Goal: Information Seeking & Learning: Compare options

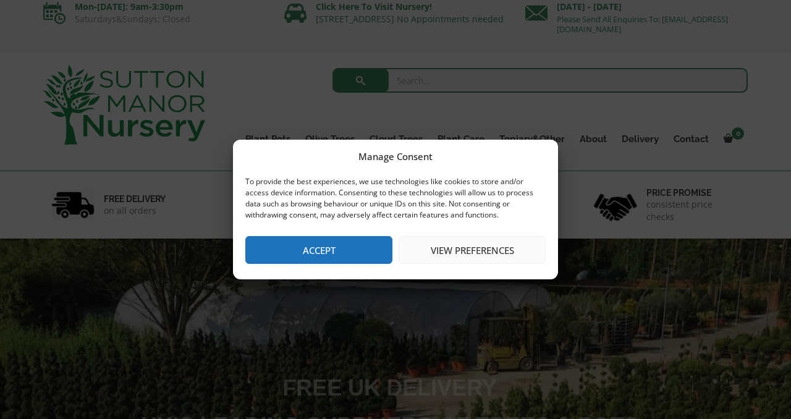
scroll to position [9, 0]
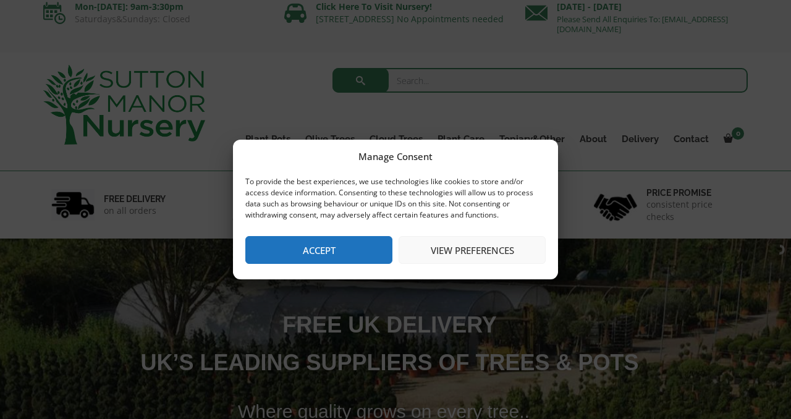
click at [452, 252] on button "View preferences" at bounding box center [472, 250] width 147 height 28
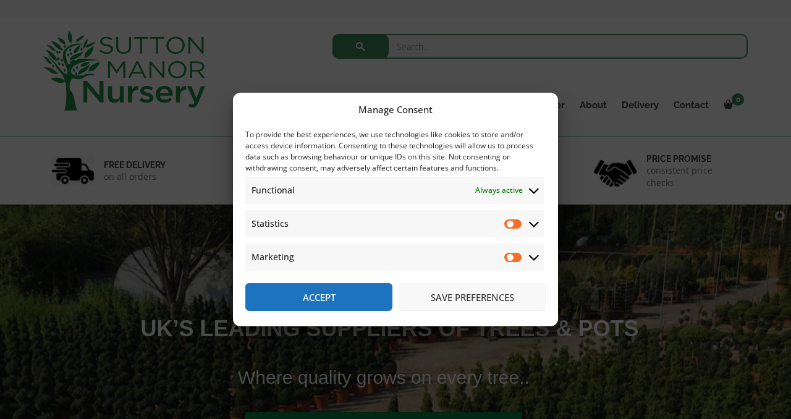
scroll to position [55, 0]
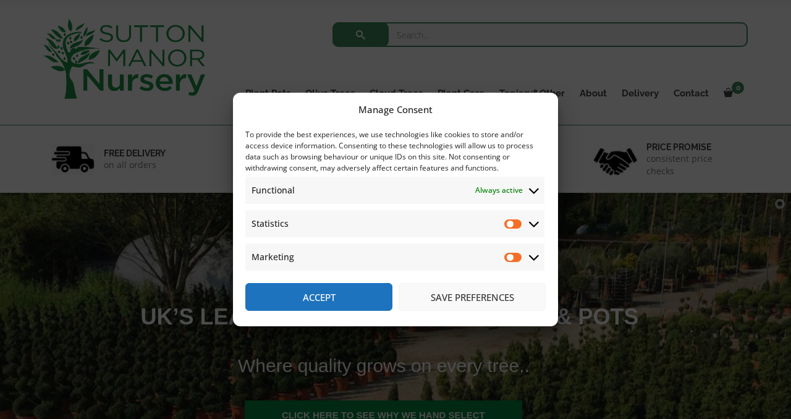
click at [333, 300] on button "Accept" at bounding box center [318, 297] width 147 height 28
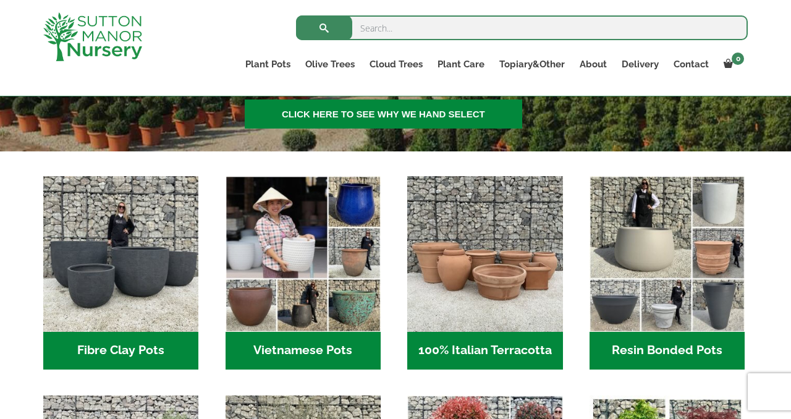
scroll to position [331, 0]
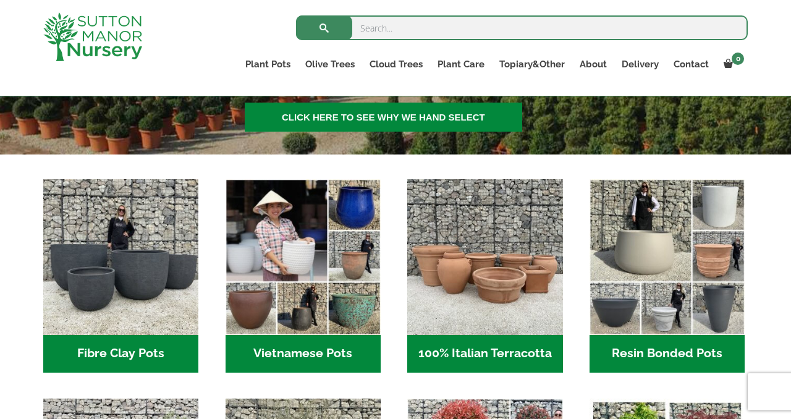
click at [108, 352] on h2 "Fibre Clay Pots (3)" at bounding box center [120, 354] width 155 height 38
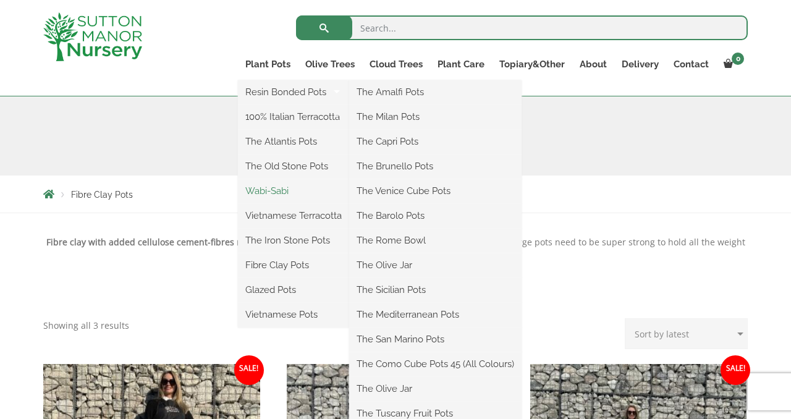
scroll to position [138, 0]
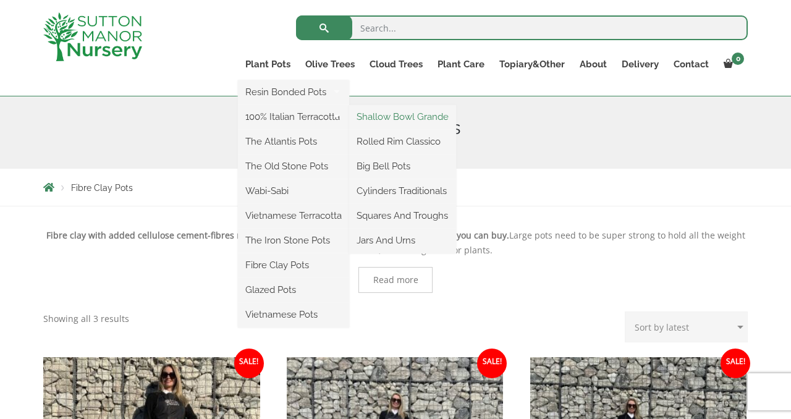
click at [378, 116] on link "Shallow Bowl Grande" at bounding box center [402, 117] width 107 height 19
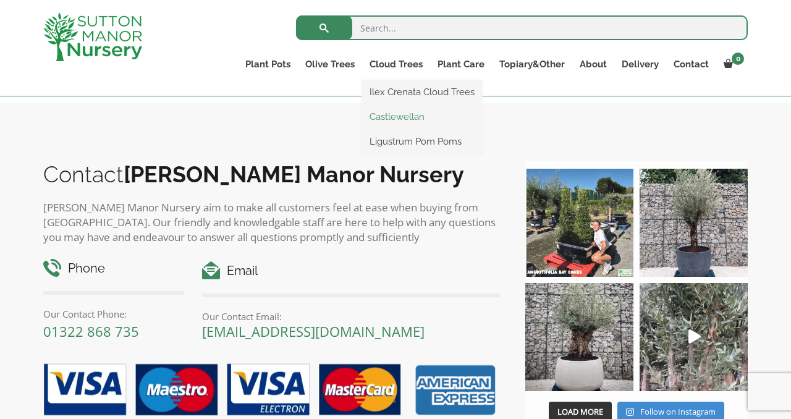
scroll to position [902, 0]
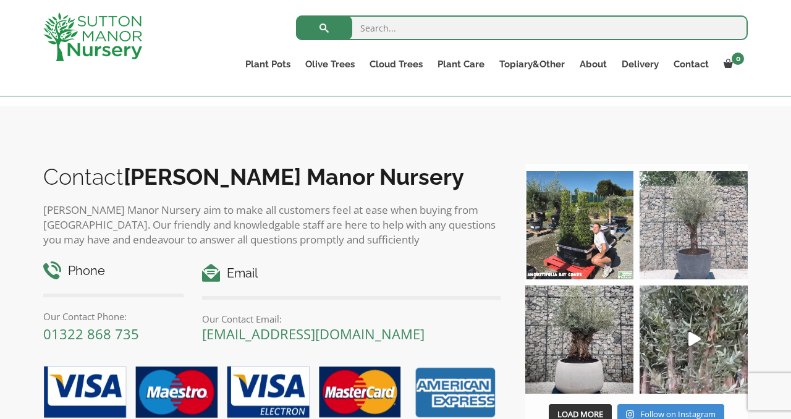
click at [680, 263] on img at bounding box center [694, 225] width 108 height 108
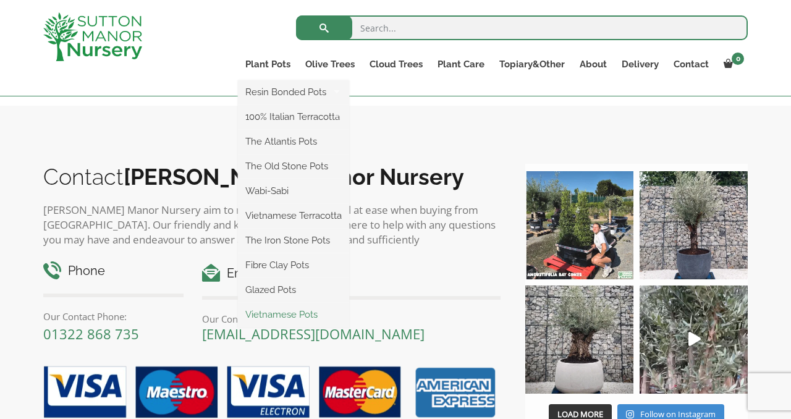
click at [276, 316] on link "Vietnamese Pots" at bounding box center [293, 314] width 111 height 19
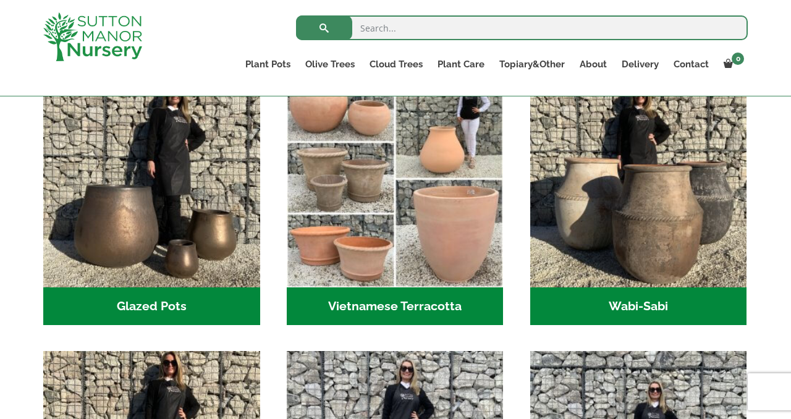
scroll to position [397, 0]
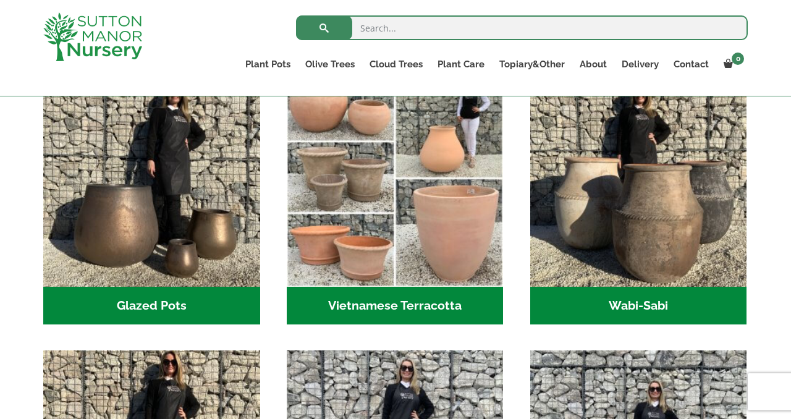
click at [633, 307] on h2 "Wabi-Sabi (14)" at bounding box center [638, 306] width 217 height 38
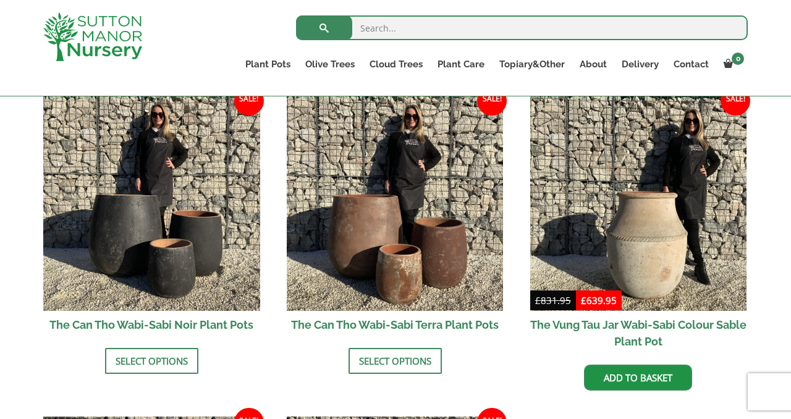
scroll to position [1284, 0]
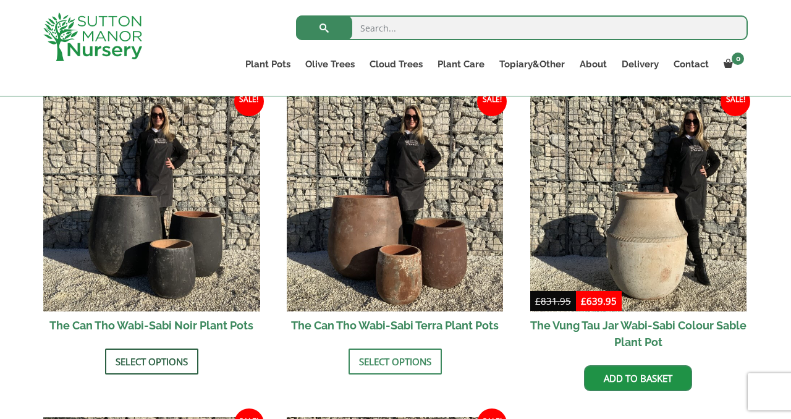
click at [139, 365] on link "Select options" at bounding box center [151, 362] width 93 height 26
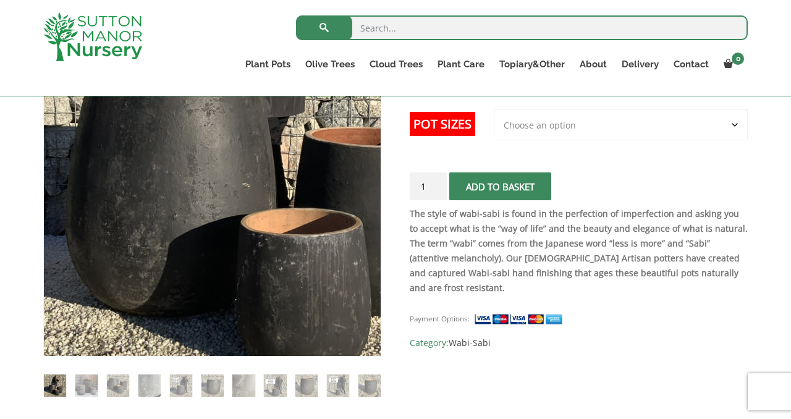
scroll to position [269, 0]
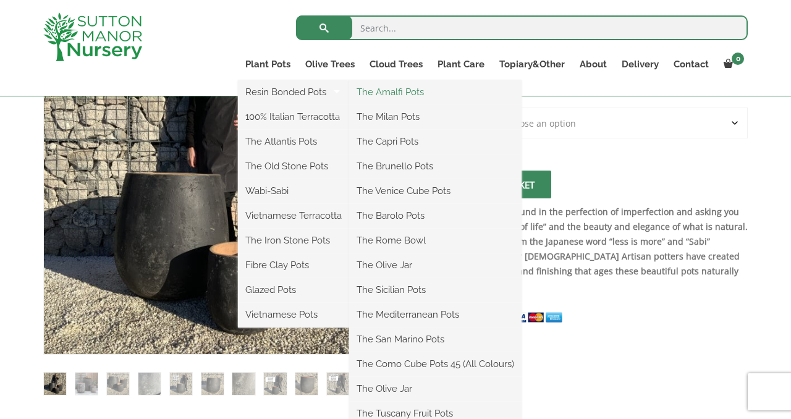
click at [384, 92] on link "The Amalfi Pots" at bounding box center [435, 92] width 172 height 19
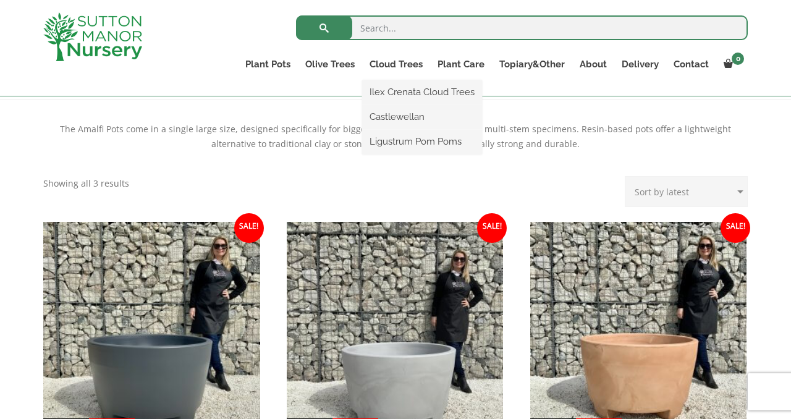
scroll to position [238, 0]
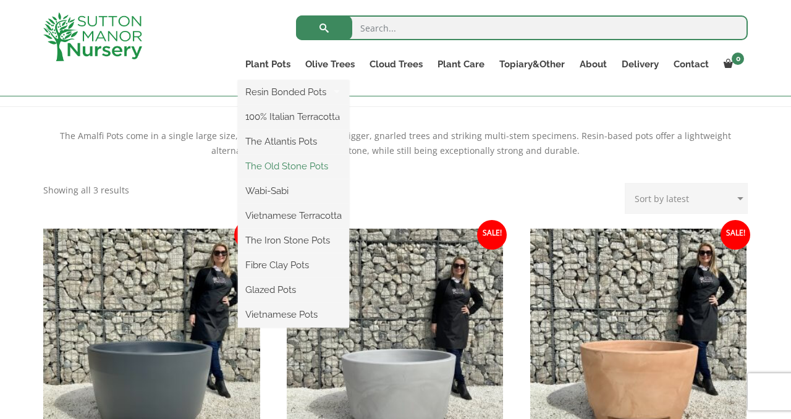
click at [284, 163] on link "The Old Stone Pots" at bounding box center [293, 166] width 111 height 19
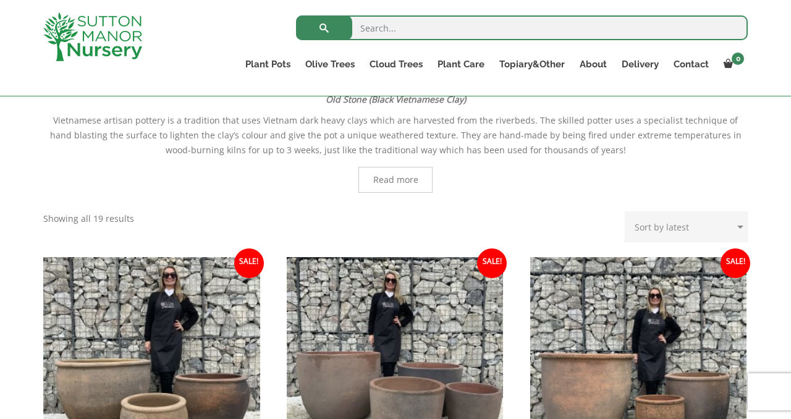
scroll to position [273, 0]
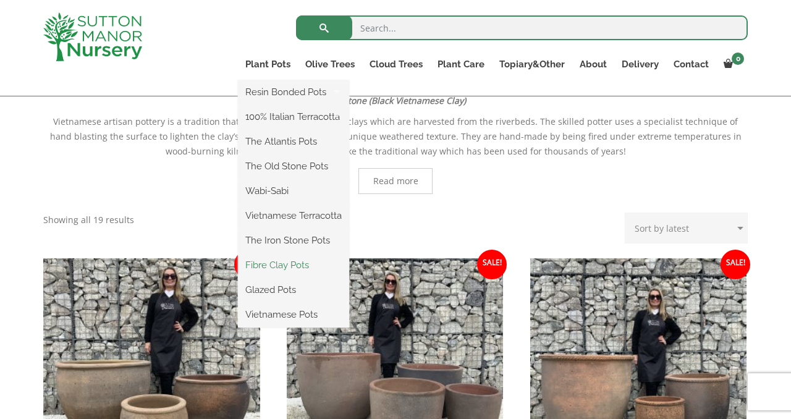
click at [269, 268] on link "Fibre Clay Pots" at bounding box center [293, 265] width 111 height 19
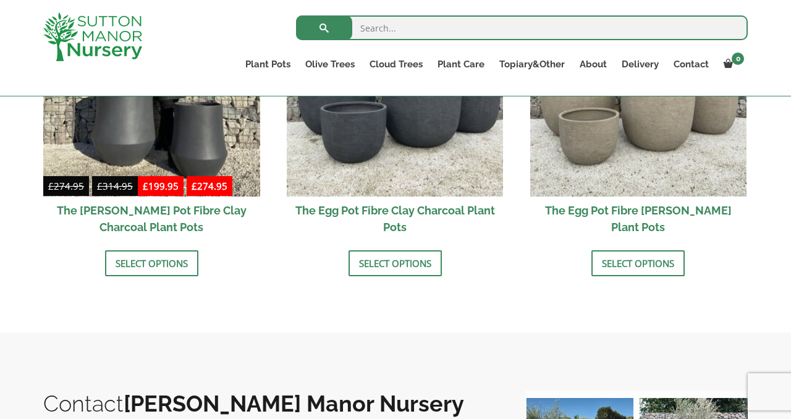
scroll to position [482, 0]
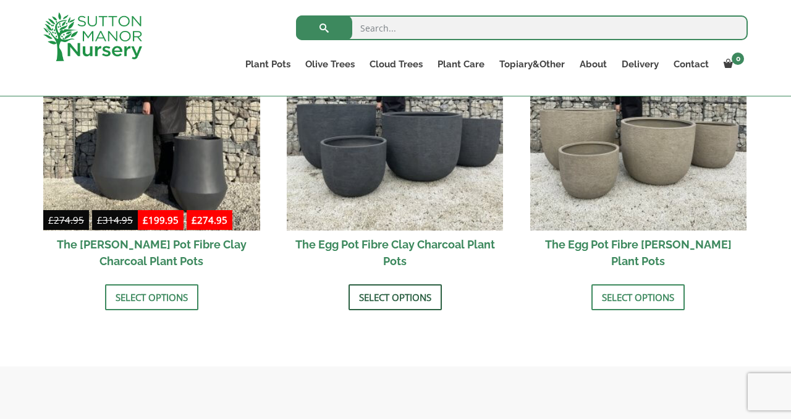
click at [394, 299] on link "Select options" at bounding box center [395, 297] width 93 height 26
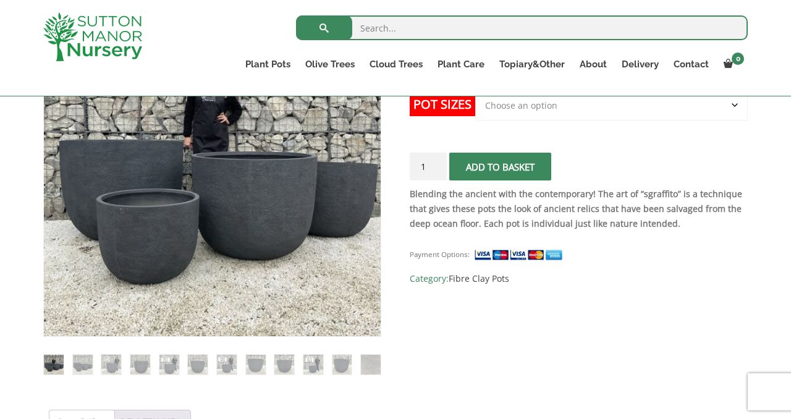
scroll to position [286, 0]
click at [82, 365] on img at bounding box center [83, 365] width 20 height 20
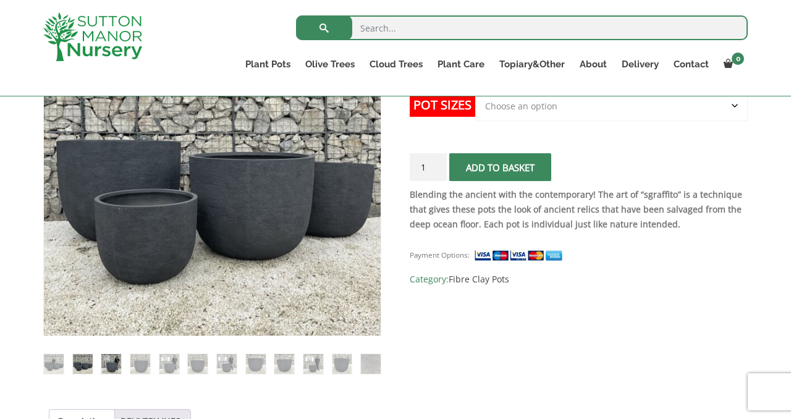
click at [112, 367] on img at bounding box center [111, 364] width 20 height 20
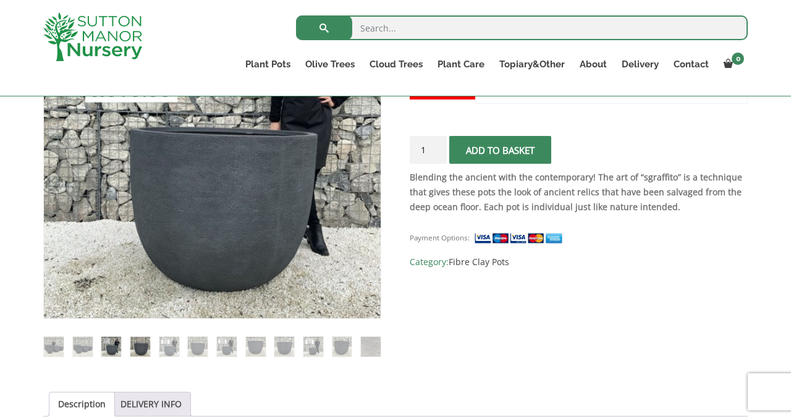
scroll to position [308, 0]
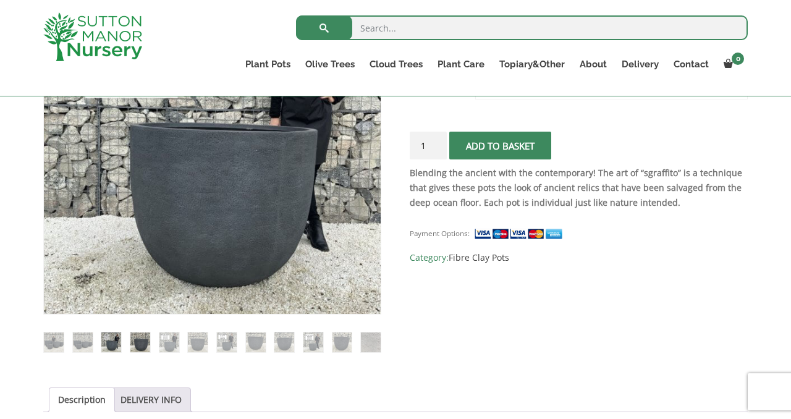
click at [143, 344] on img at bounding box center [140, 343] width 20 height 20
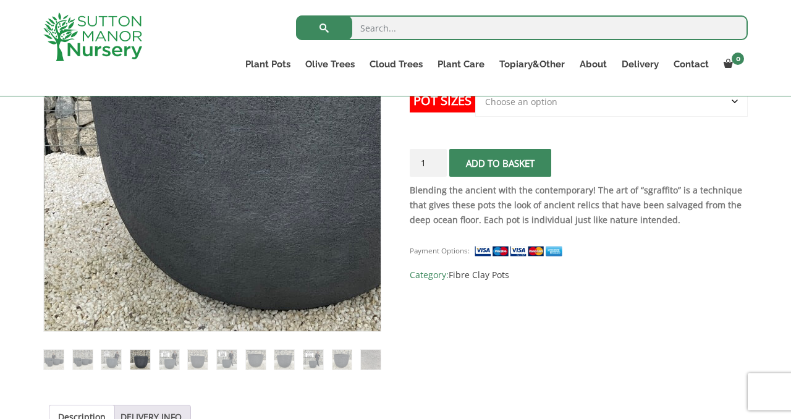
scroll to position [284, 0]
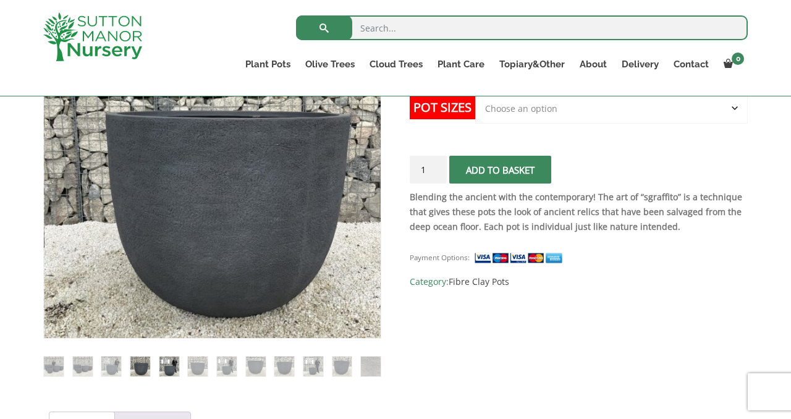
click at [171, 366] on img at bounding box center [169, 367] width 20 height 20
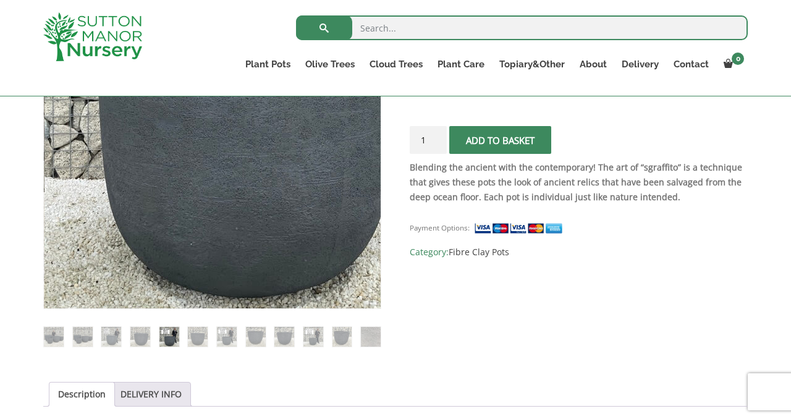
scroll to position [314, 0]
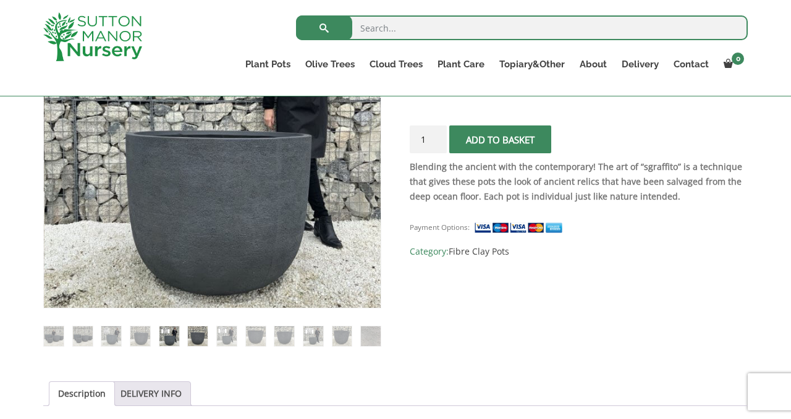
click at [199, 331] on img at bounding box center [198, 336] width 20 height 20
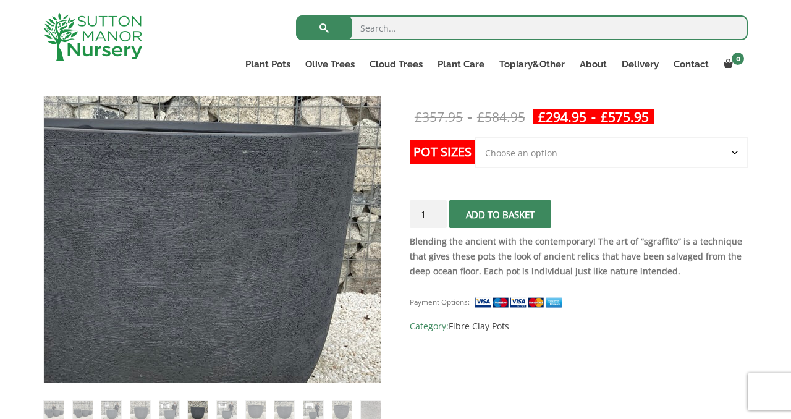
scroll to position [259, 0]
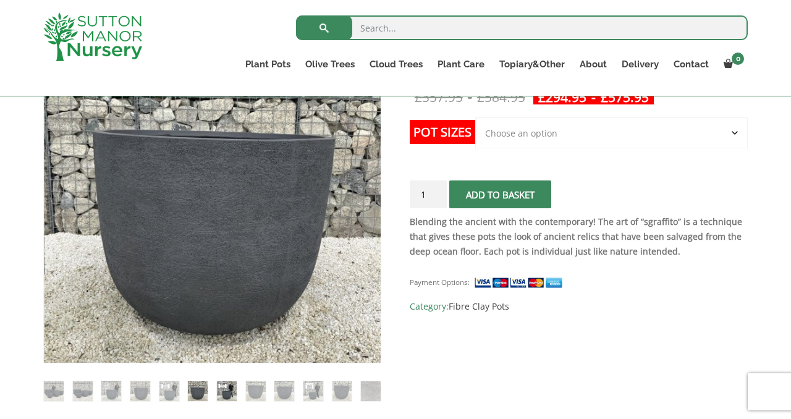
click at [223, 393] on img at bounding box center [227, 391] width 20 height 20
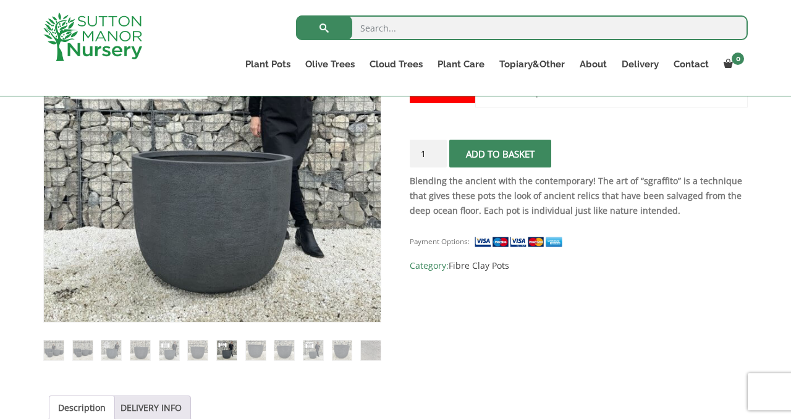
scroll to position [304, 0]
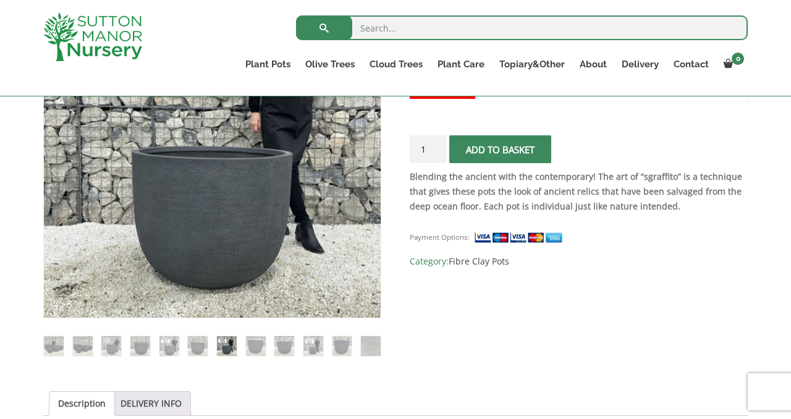
click at [227, 350] on img at bounding box center [227, 346] width 20 height 20
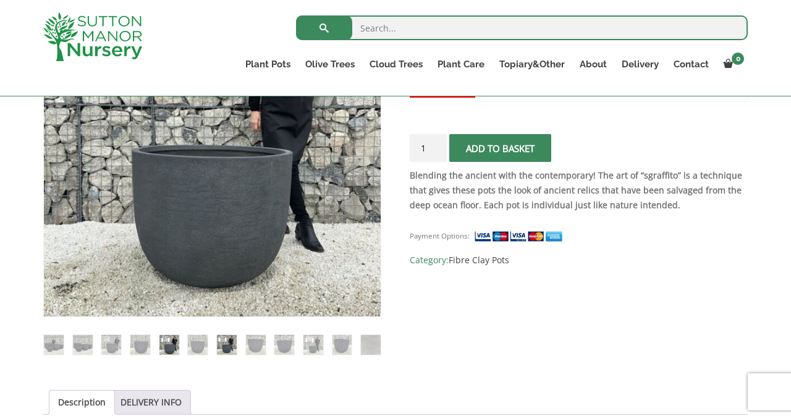
click at [167, 347] on img at bounding box center [169, 345] width 20 height 20
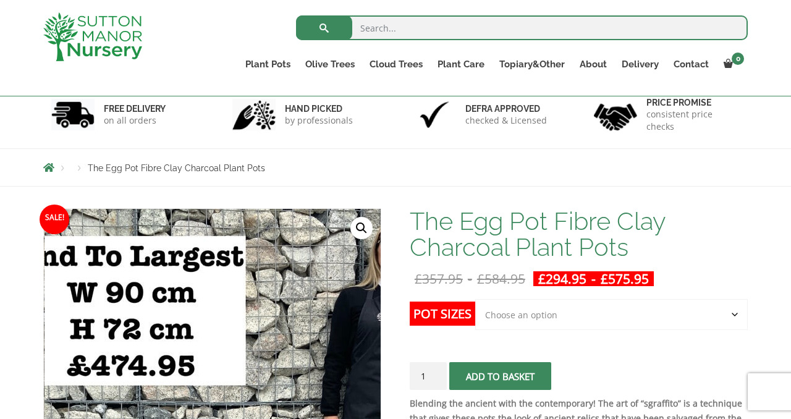
scroll to position [84, 0]
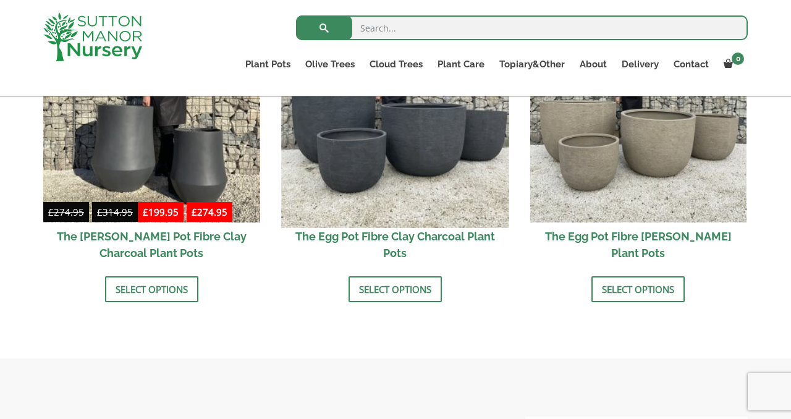
scroll to position [482, 0]
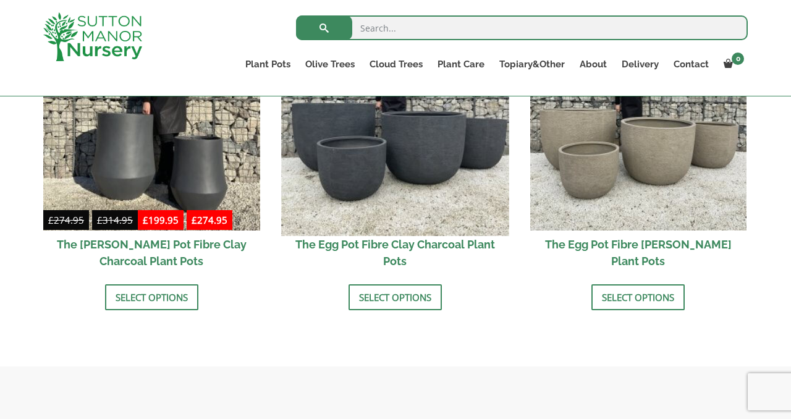
click at [338, 200] on img at bounding box center [394, 121] width 227 height 227
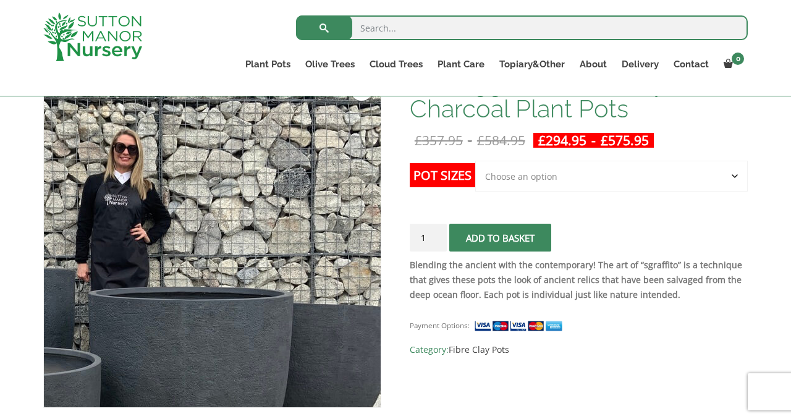
scroll to position [220, 0]
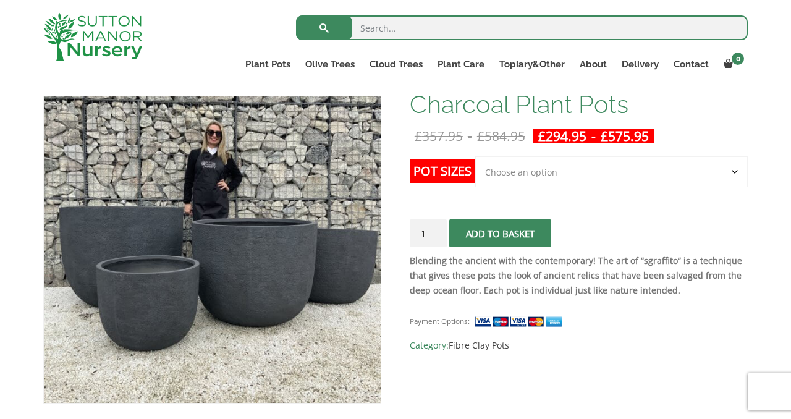
click at [434, 169] on label "Pot Sizes" at bounding box center [443, 171] width 66 height 24
click at [475, 169] on select "Choose an option Click here to buy the 5th To Largest Pot In The Picture Click …" at bounding box center [611, 171] width 273 height 31
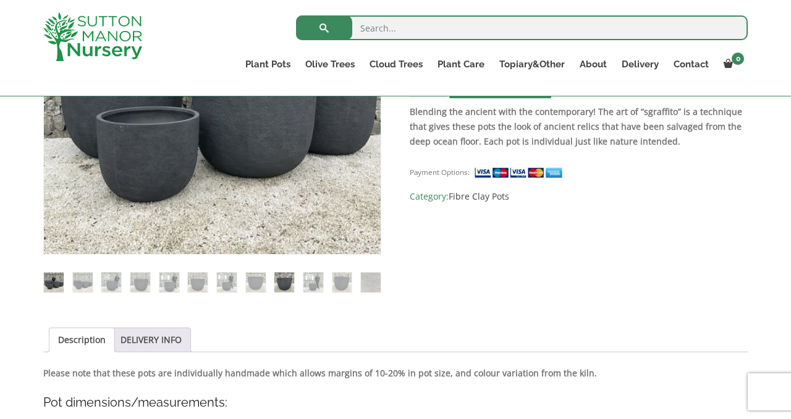
scroll to position [373, 0]
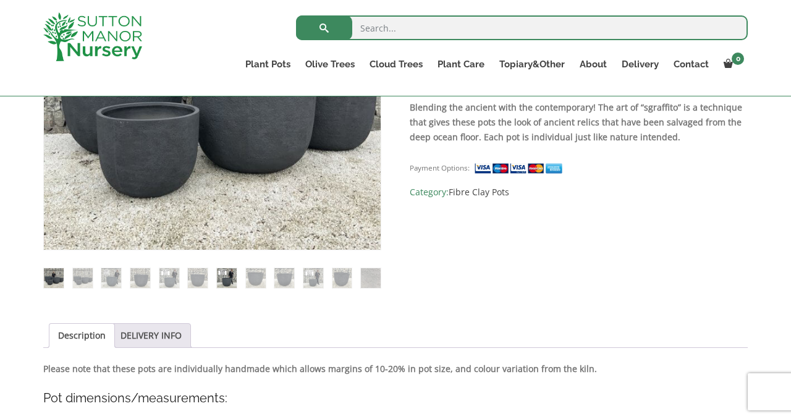
click at [226, 281] on img at bounding box center [227, 278] width 20 height 20
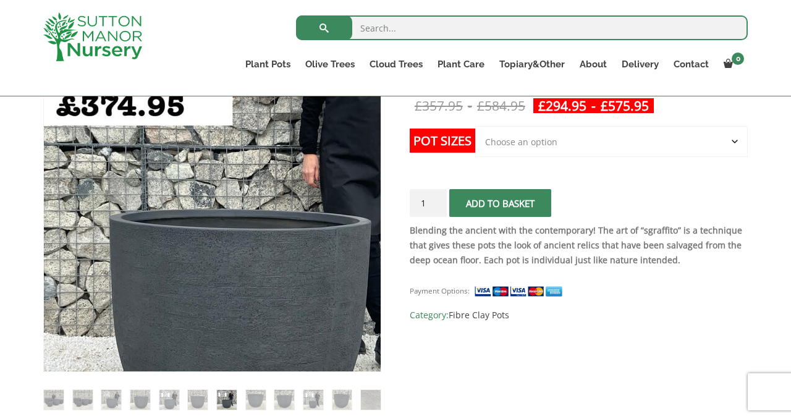
scroll to position [249, 0]
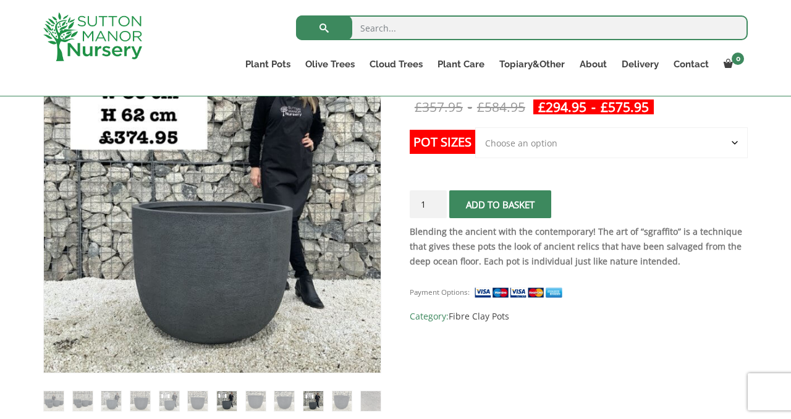
click at [315, 400] on img at bounding box center [313, 401] width 20 height 20
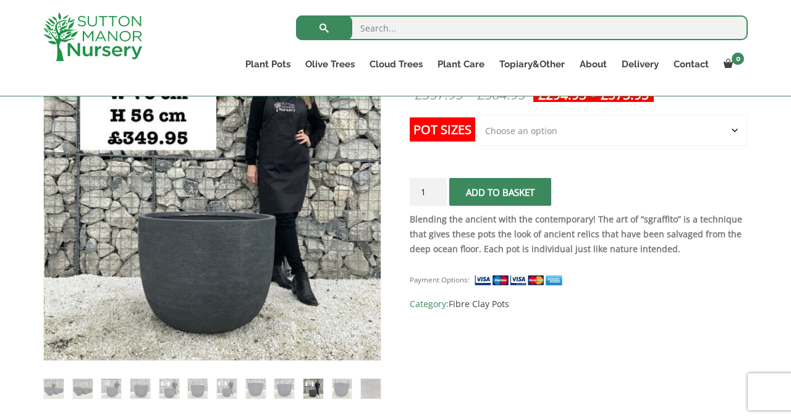
scroll to position [263, 0]
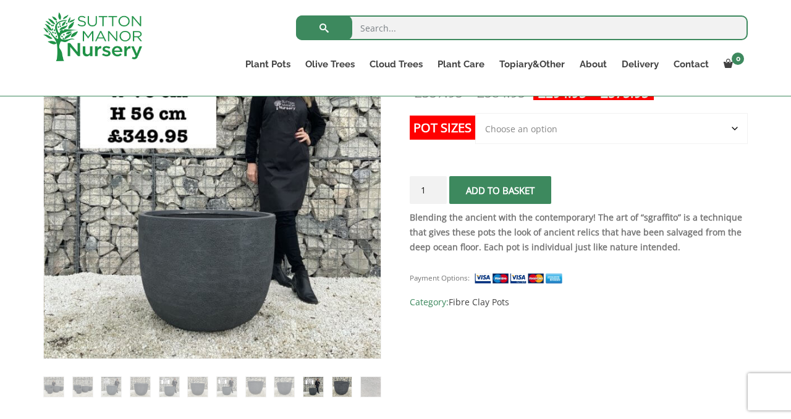
click at [340, 386] on img at bounding box center [343, 387] width 20 height 20
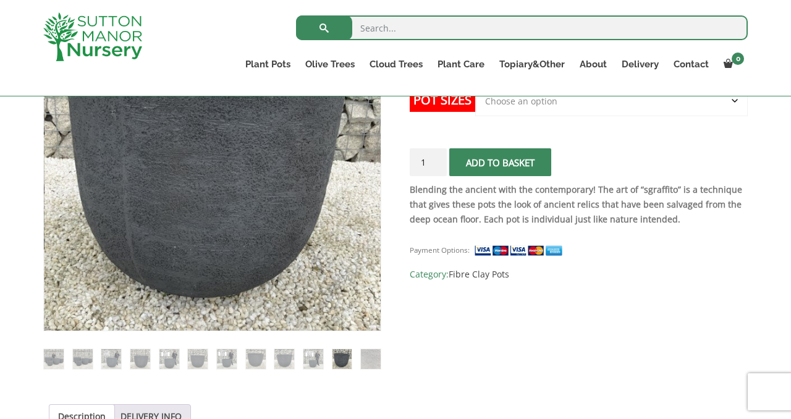
scroll to position [292, 0]
click at [370, 359] on img at bounding box center [371, 359] width 20 height 20
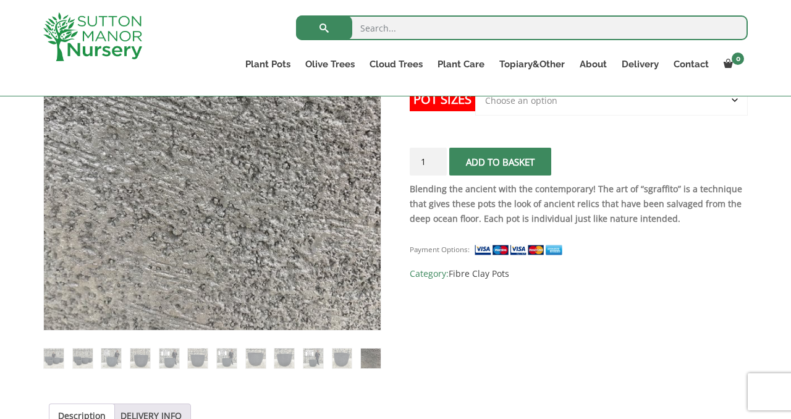
click at [371, 357] on img at bounding box center [371, 359] width 20 height 20
click at [338, 355] on img at bounding box center [343, 359] width 20 height 20
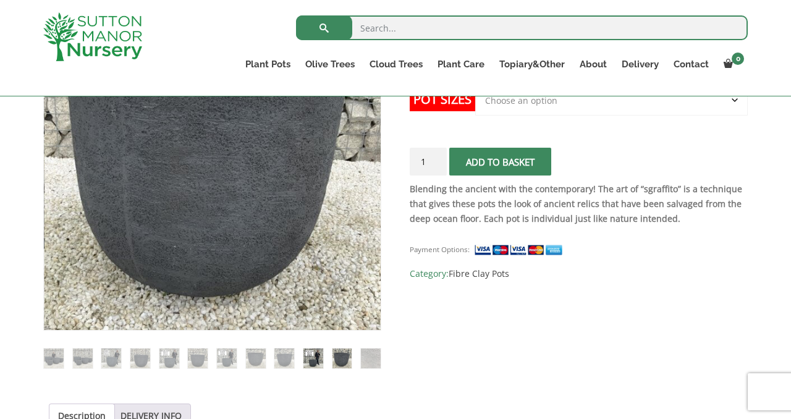
click at [307, 357] on img at bounding box center [313, 359] width 20 height 20
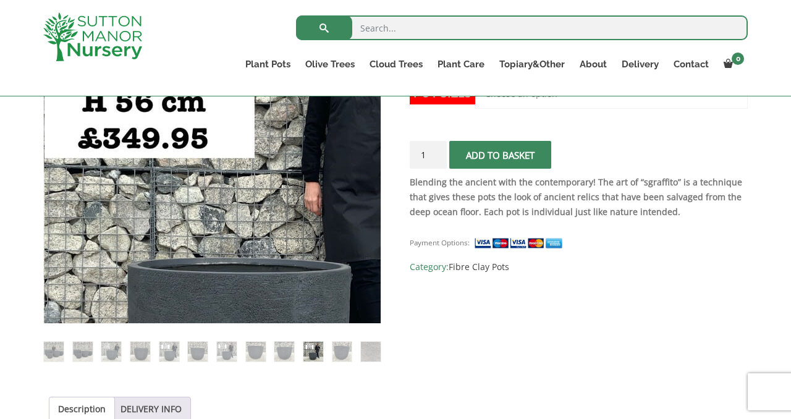
scroll to position [299, 0]
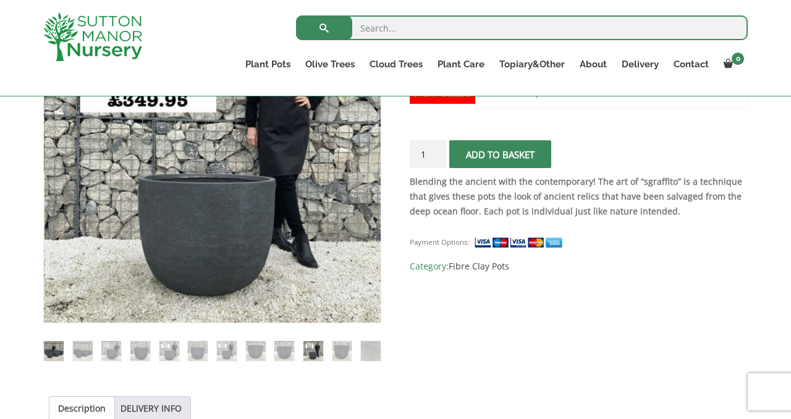
click at [53, 350] on img at bounding box center [54, 351] width 20 height 20
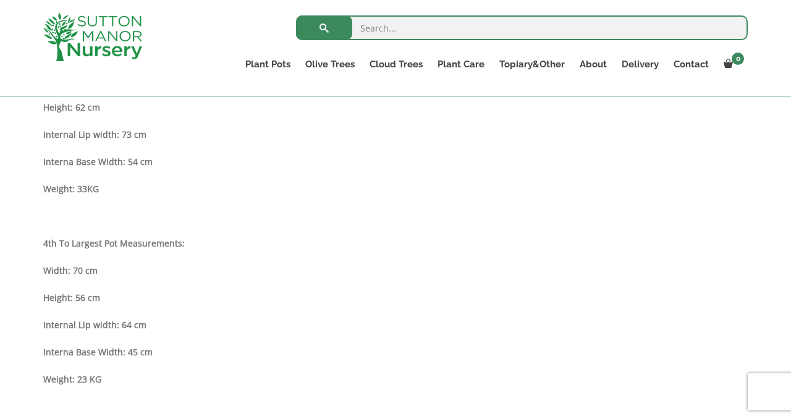
scroll to position [1113, 0]
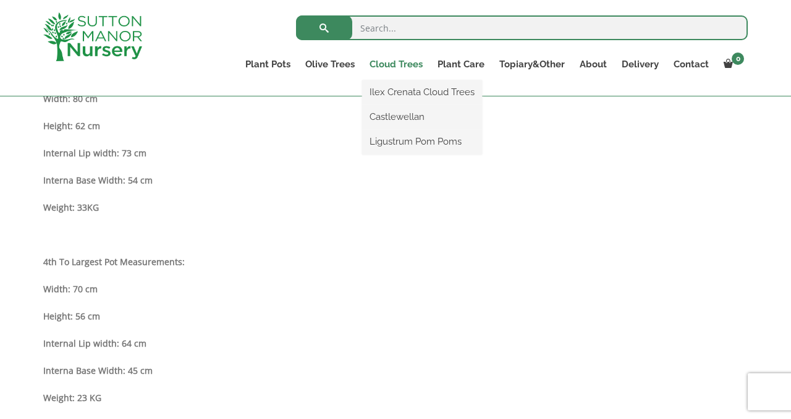
click at [394, 63] on link "Cloud Trees" at bounding box center [396, 64] width 68 height 17
click at [393, 141] on link "Ligustrum Pom Poms" at bounding box center [422, 141] width 120 height 19
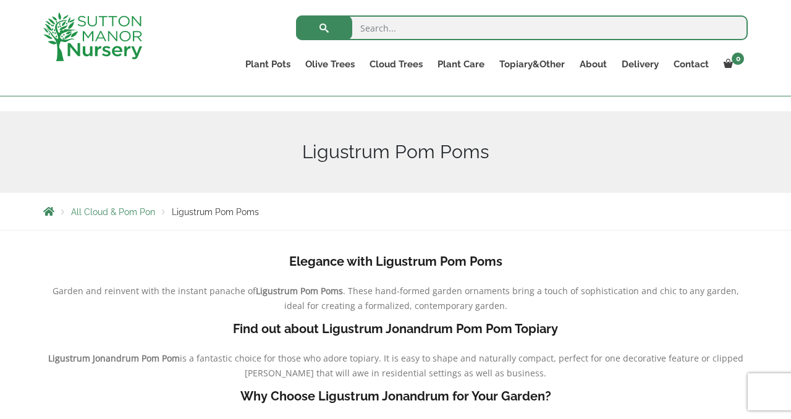
scroll to position [114, 0]
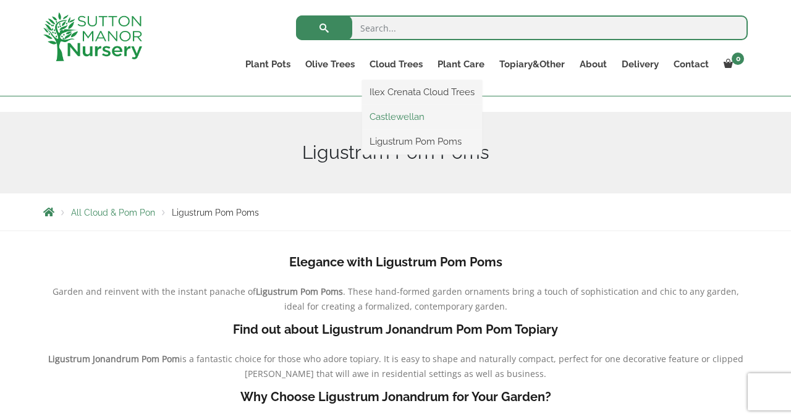
click at [394, 116] on link "Castlewellan" at bounding box center [422, 117] width 120 height 19
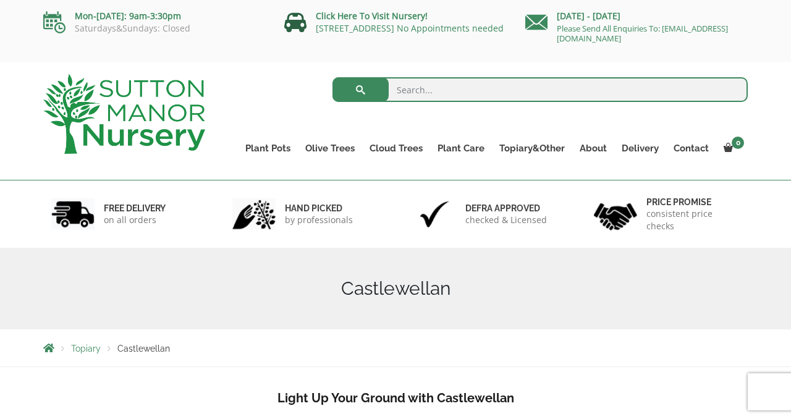
click at [300, 19] on icon at bounding box center [295, 22] width 22 height 22
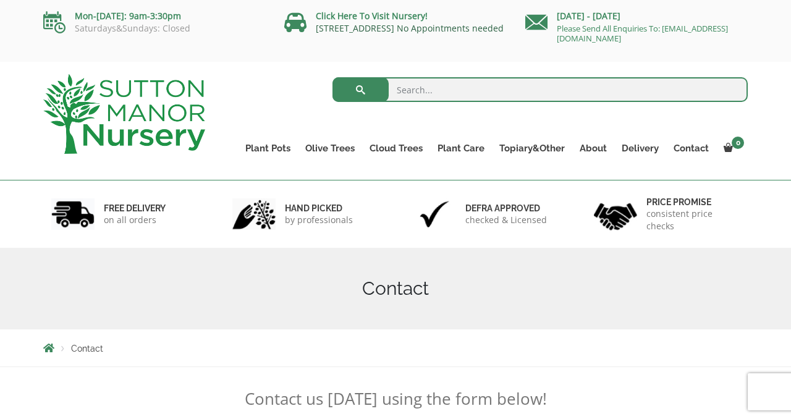
click at [394, 27] on link "[STREET_ADDRESS] No Appointments needed" at bounding box center [410, 28] width 188 height 12
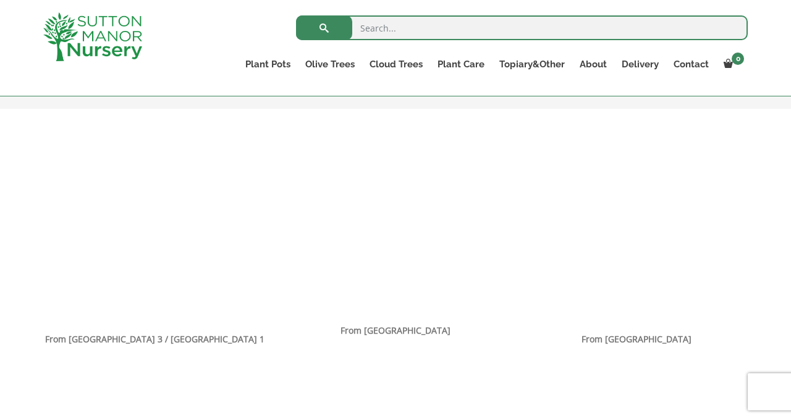
scroll to position [740, 0]
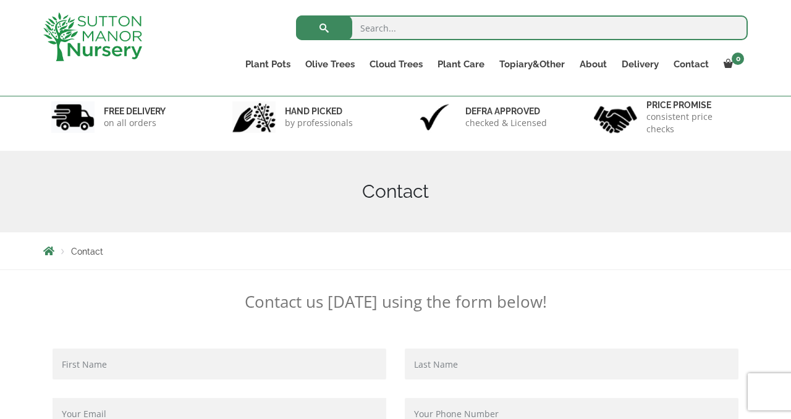
scroll to position [0, 0]
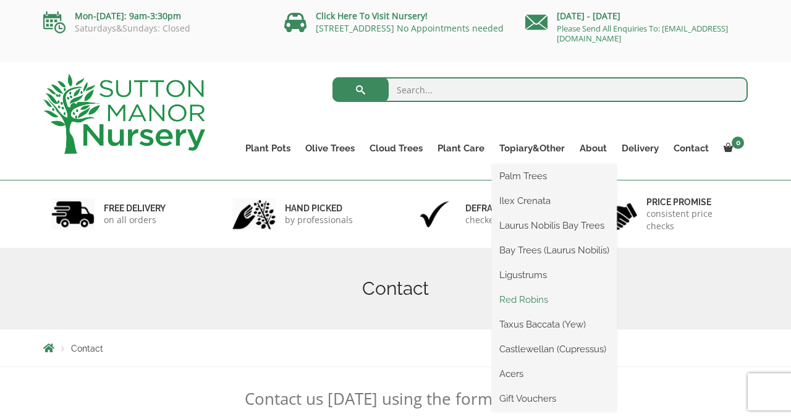
click at [527, 297] on link "Red Robins" at bounding box center [554, 299] width 125 height 19
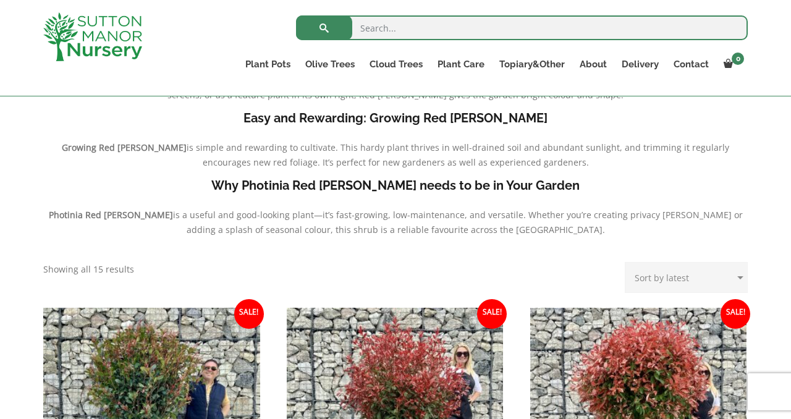
scroll to position [311, 0]
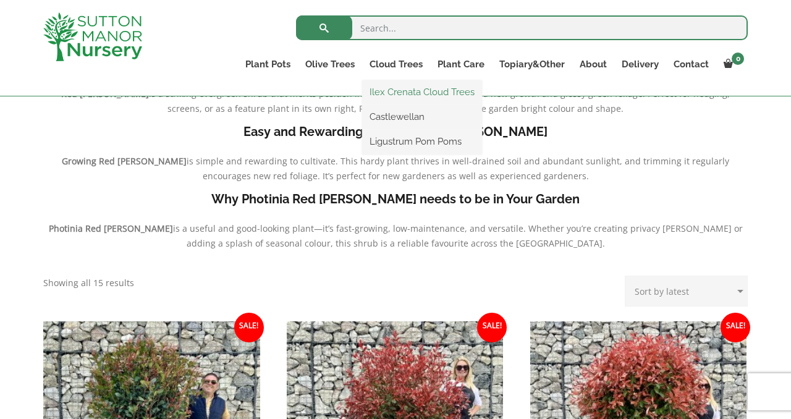
click at [403, 93] on link "Ilex Crenata Cloud Trees" at bounding box center [422, 92] width 120 height 19
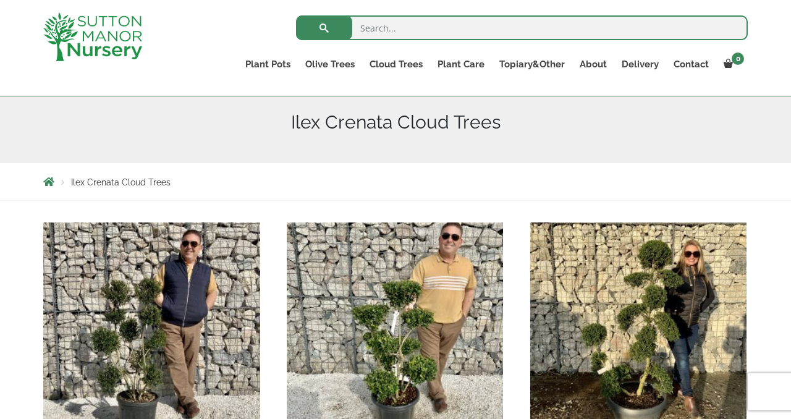
scroll to position [143, 0]
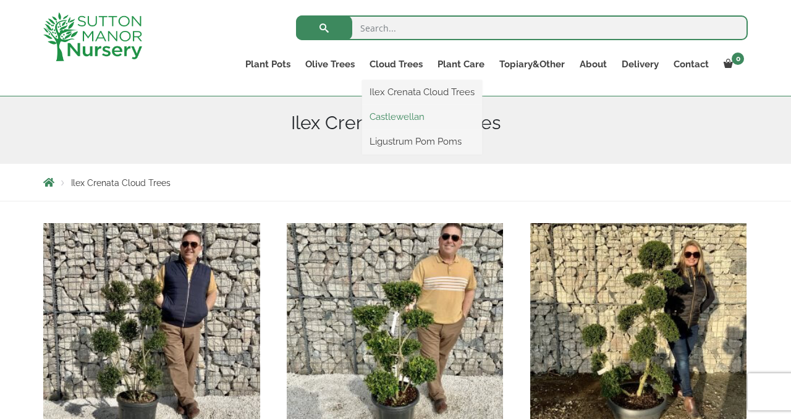
click at [396, 118] on link "Castlewellan" at bounding box center [422, 117] width 120 height 19
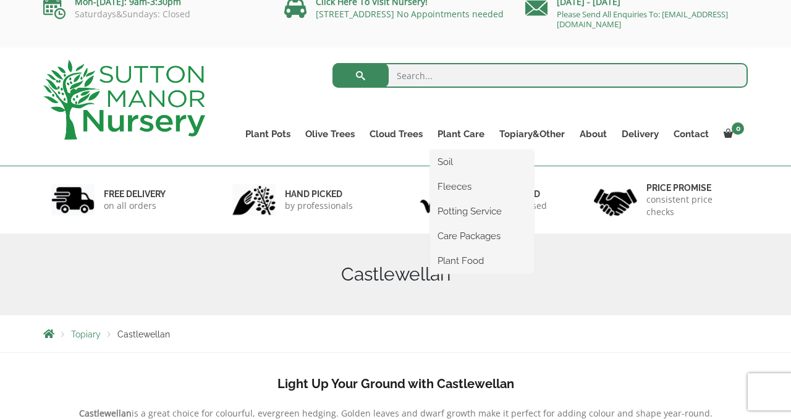
scroll to position [11, 0]
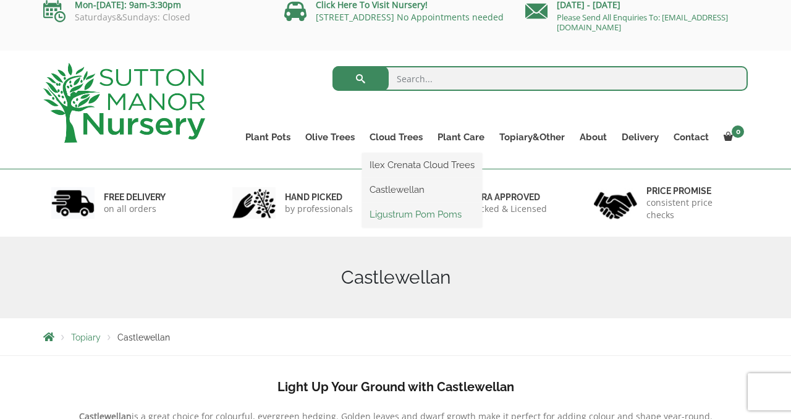
click at [399, 213] on link "Ligustrum Pom Poms" at bounding box center [422, 214] width 120 height 19
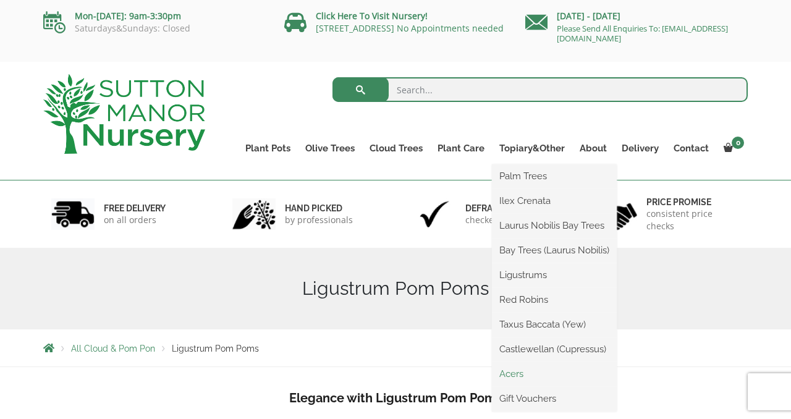
click at [513, 373] on link "Acers" at bounding box center [554, 374] width 125 height 19
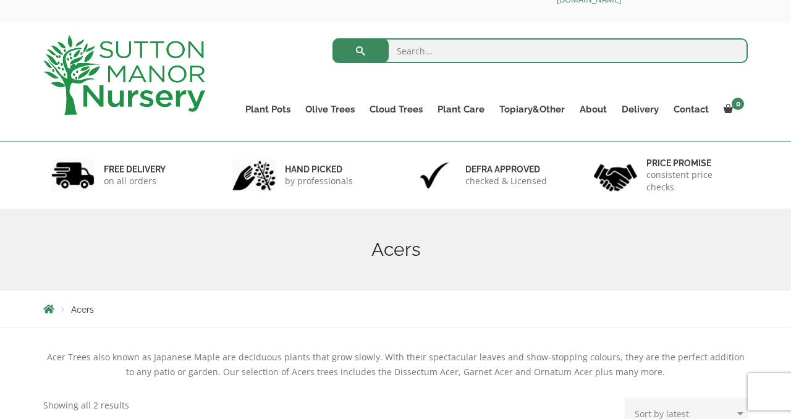
scroll to position [5, 0]
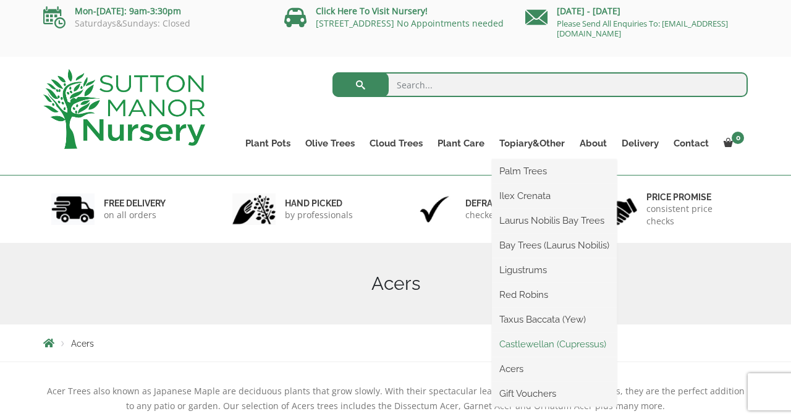
click at [528, 343] on link "Castlewellan (Cupressus)" at bounding box center [554, 344] width 125 height 19
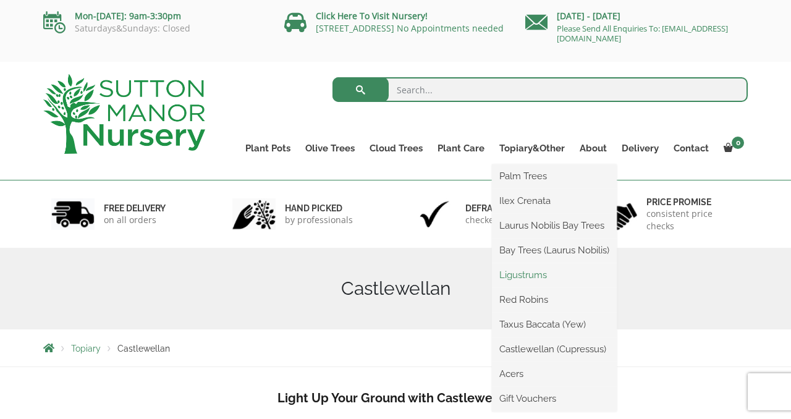
click at [518, 273] on link "Ligustrums" at bounding box center [554, 275] width 125 height 19
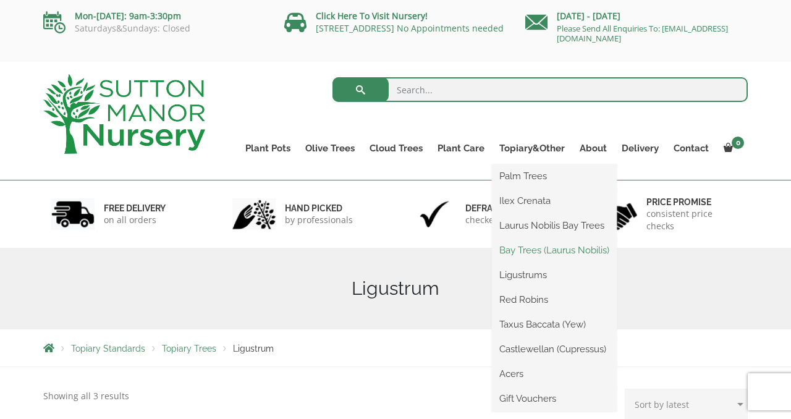
click at [528, 252] on link "Bay Trees (Laurus Nobilis)" at bounding box center [554, 250] width 125 height 19
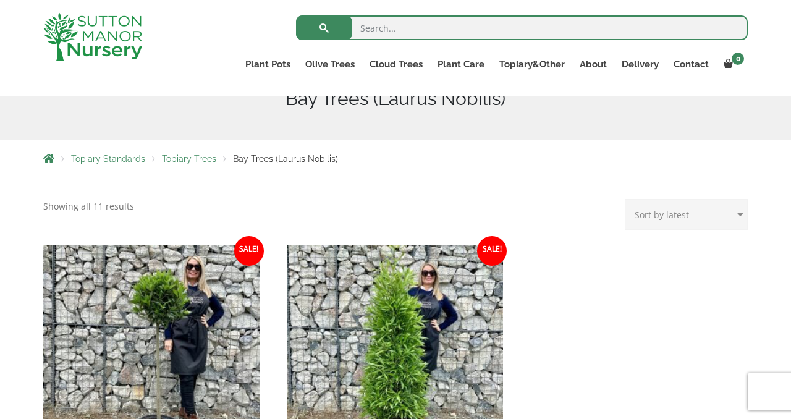
scroll to position [144, 0]
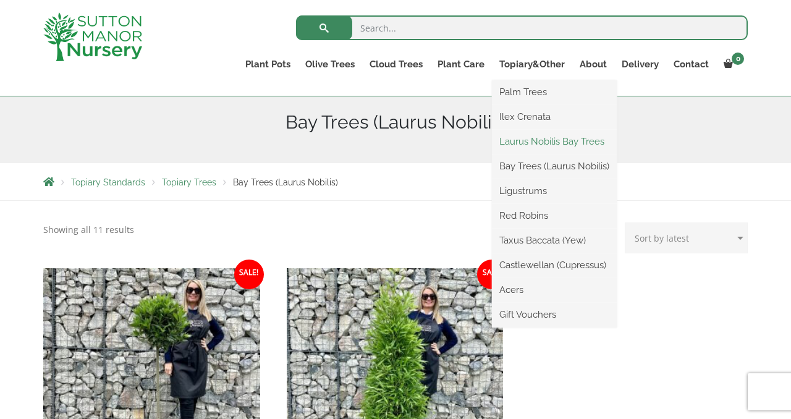
click at [517, 140] on link "Laurus Nobilis Bay Trees" at bounding box center [554, 141] width 125 height 19
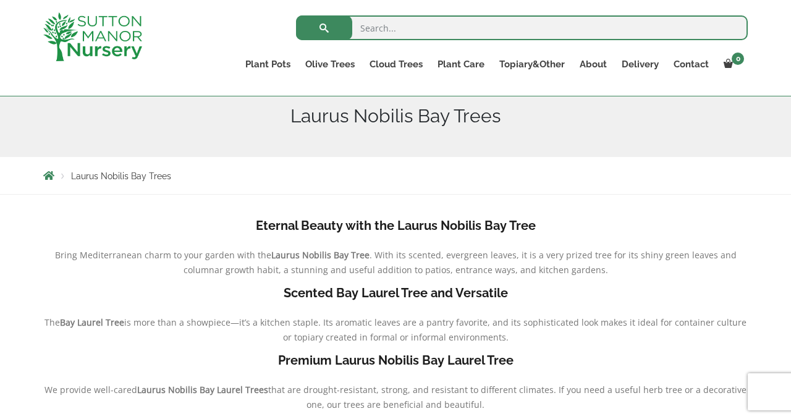
scroll to position [111, 0]
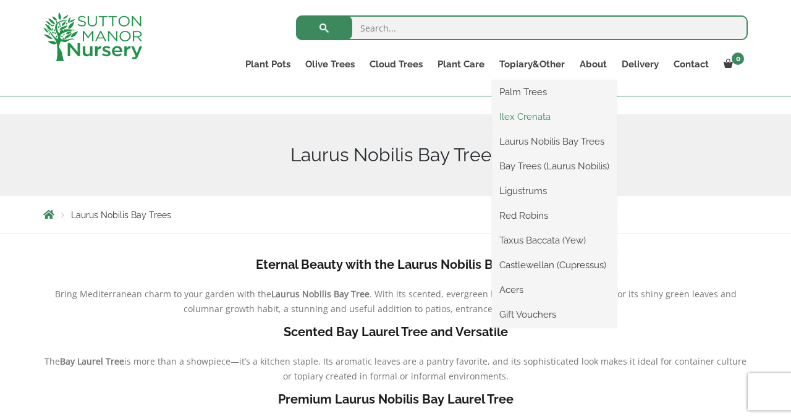
click at [516, 117] on link "Ilex Crenata" at bounding box center [554, 117] width 125 height 19
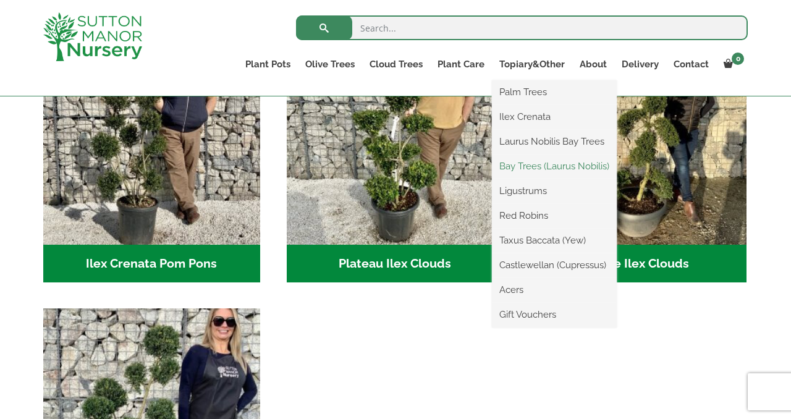
scroll to position [339, 0]
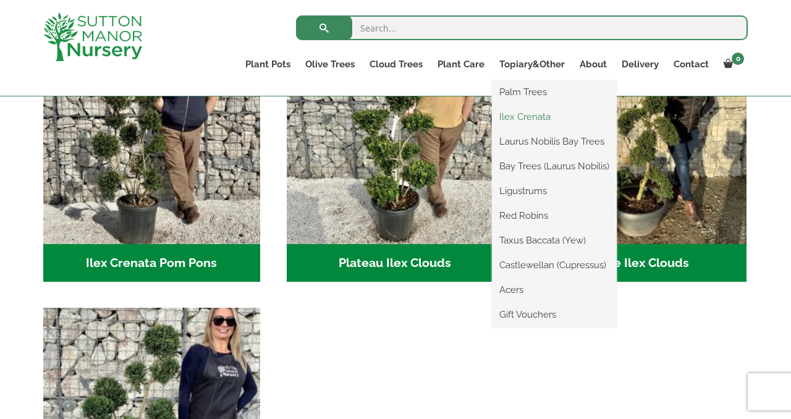
click at [520, 117] on link "Ilex Crenata" at bounding box center [554, 117] width 125 height 19
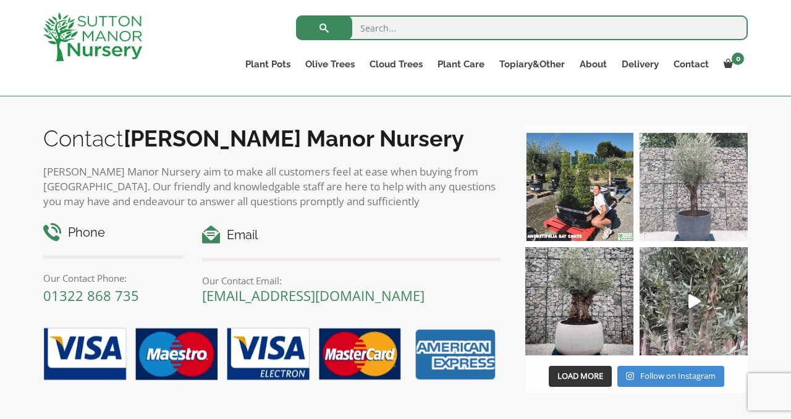
scroll to position [891, 0]
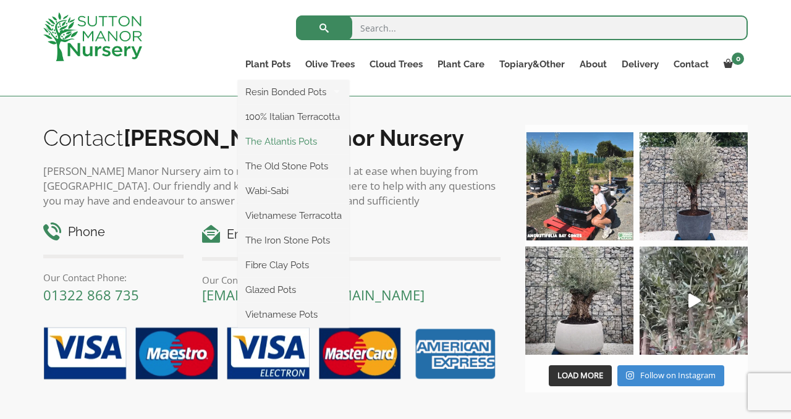
click at [286, 140] on link "The Atlantis Pots" at bounding box center [293, 141] width 111 height 19
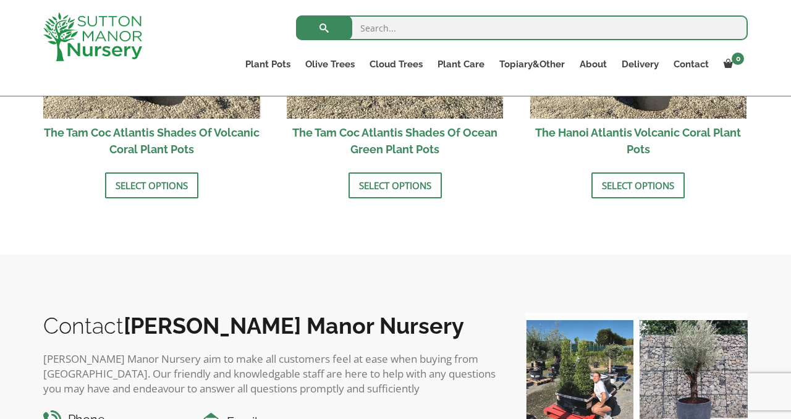
scroll to position [1263, 0]
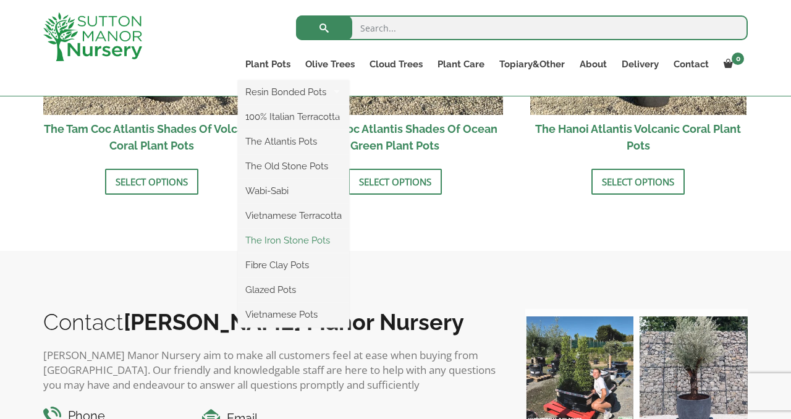
click at [277, 239] on link "The Iron Stone Pots" at bounding box center [293, 240] width 111 height 19
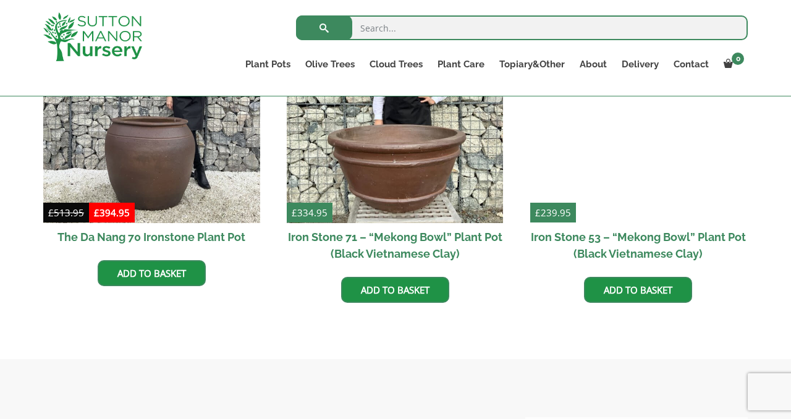
scroll to position [805, 0]
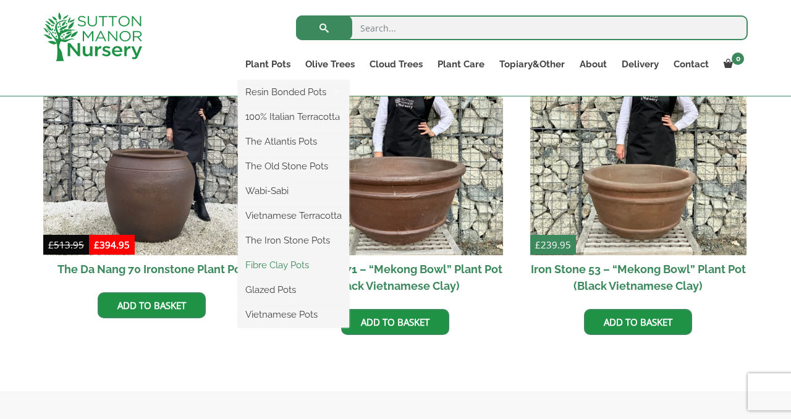
click at [269, 266] on link "Fibre Clay Pots" at bounding box center [293, 265] width 111 height 19
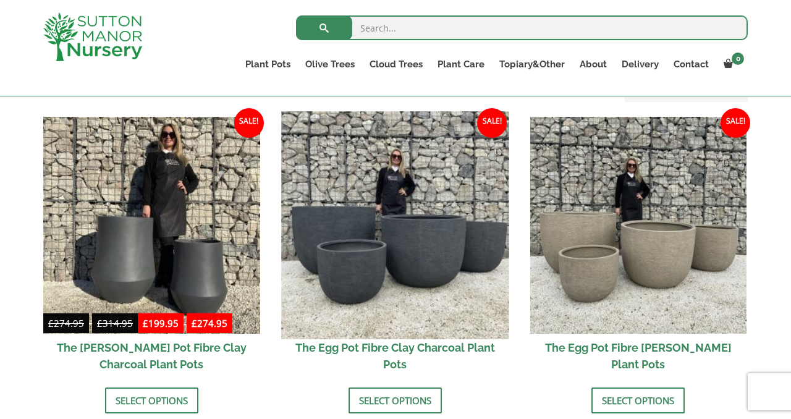
scroll to position [357, 0]
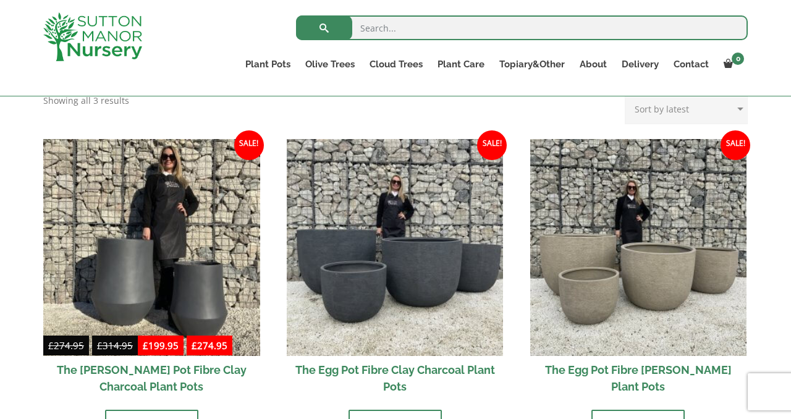
click at [366, 370] on h2 "The Egg Pot Fibre Clay Charcoal Plant Pots" at bounding box center [395, 378] width 217 height 44
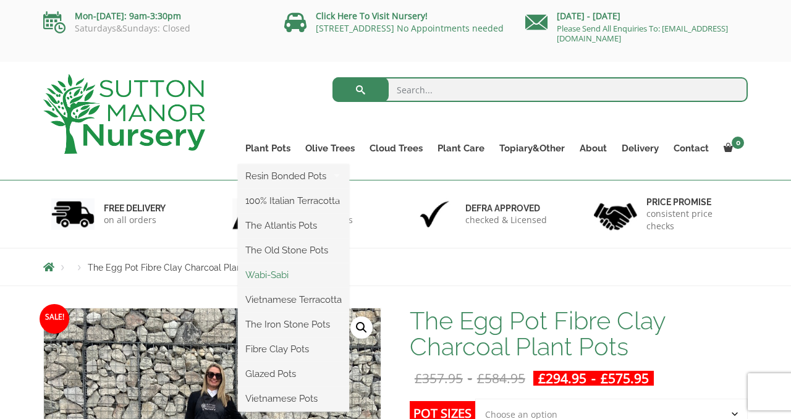
click at [278, 274] on link "Wabi-Sabi" at bounding box center [293, 275] width 111 height 19
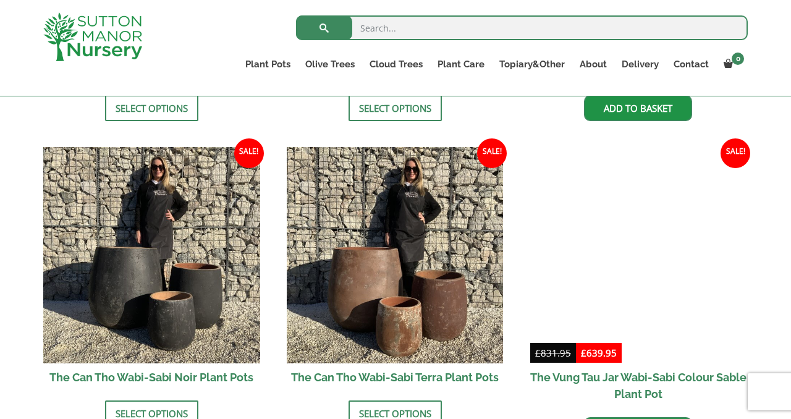
scroll to position [1235, 0]
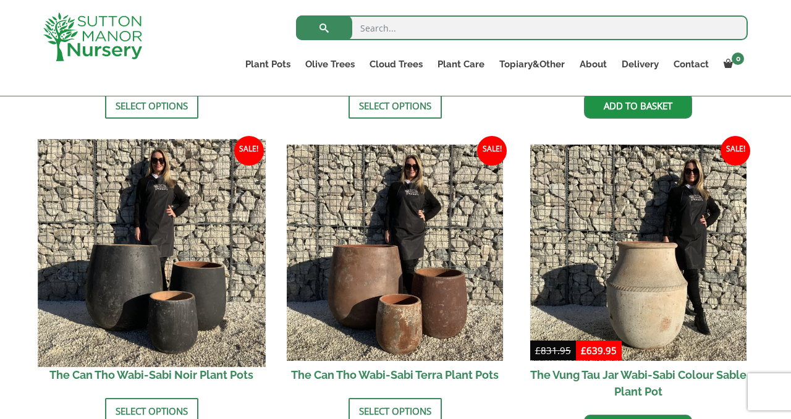
click at [152, 320] on img at bounding box center [151, 252] width 227 height 227
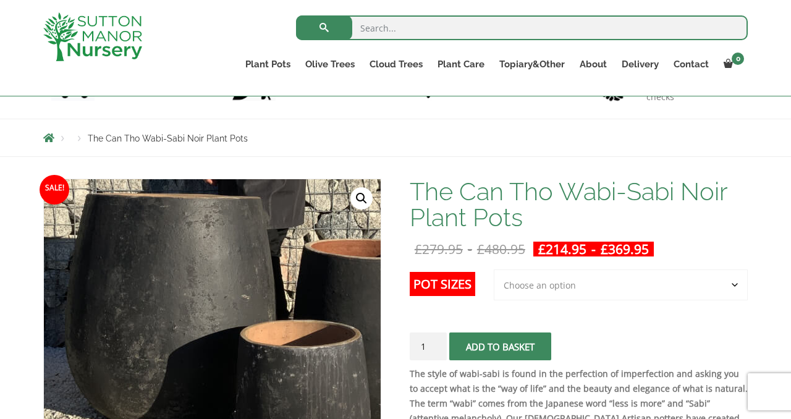
scroll to position [110, 0]
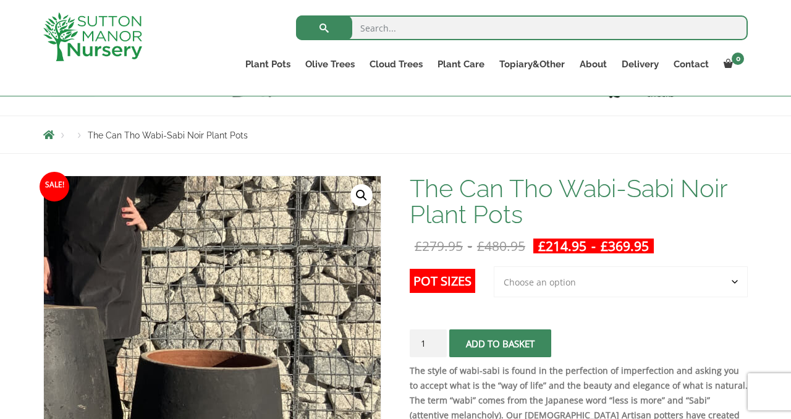
click at [369, 365] on img at bounding box center [82, 328] width 618 height 618
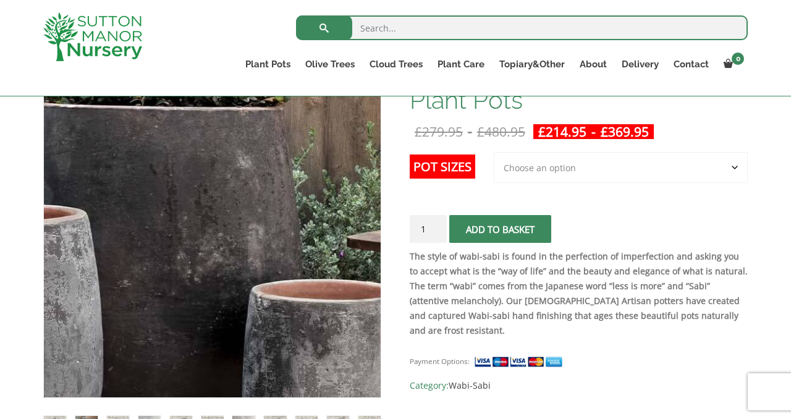
scroll to position [261, 0]
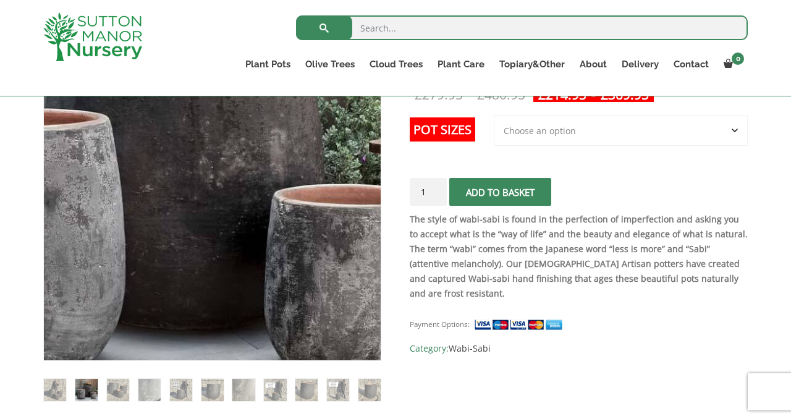
click at [276, 261] on img at bounding box center [160, 137] width 618 height 618
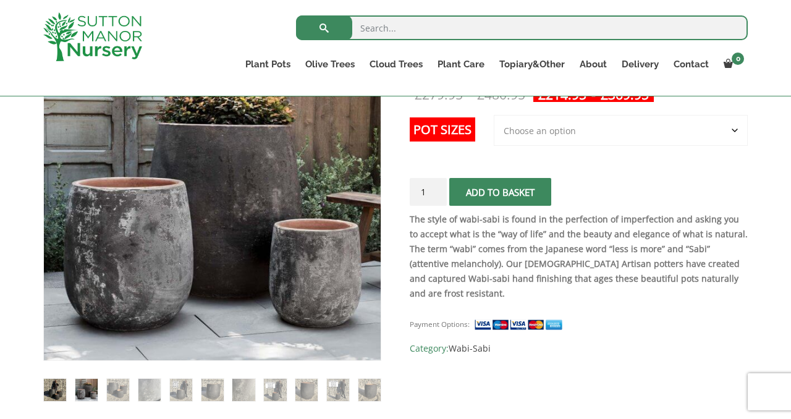
click at [59, 387] on img at bounding box center [55, 390] width 22 height 22
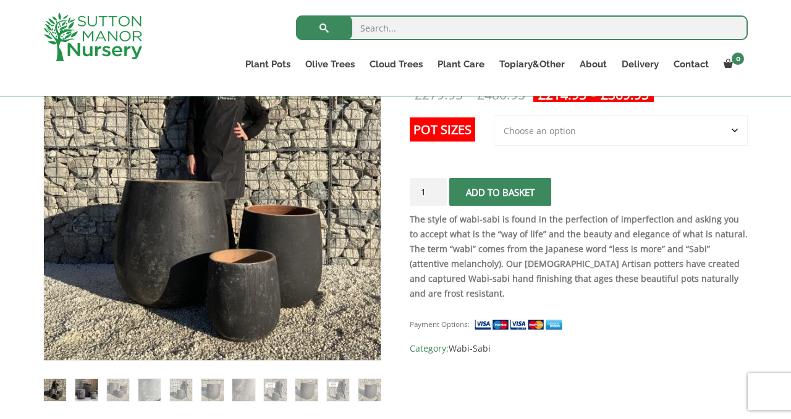
click at [88, 394] on img at bounding box center [86, 390] width 22 height 22
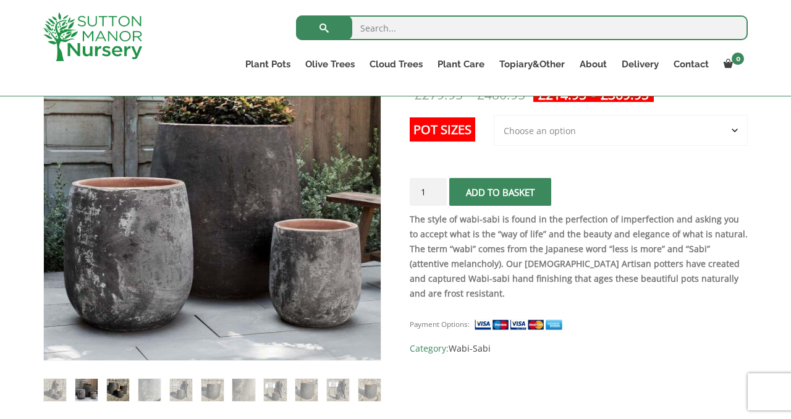
click at [114, 391] on img at bounding box center [118, 390] width 22 height 22
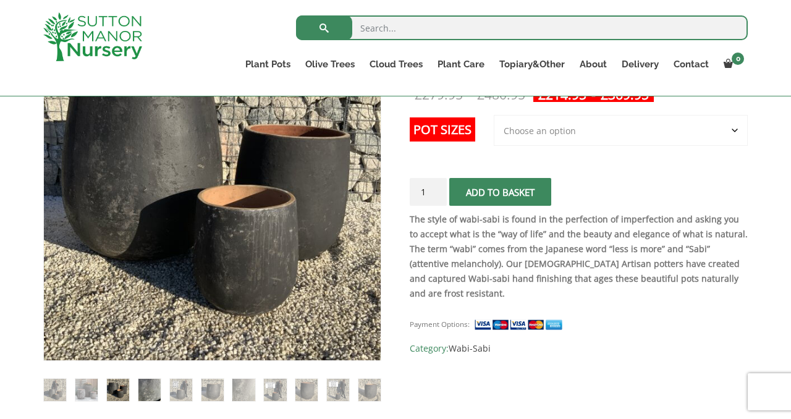
click at [147, 391] on img at bounding box center [149, 390] width 22 height 22
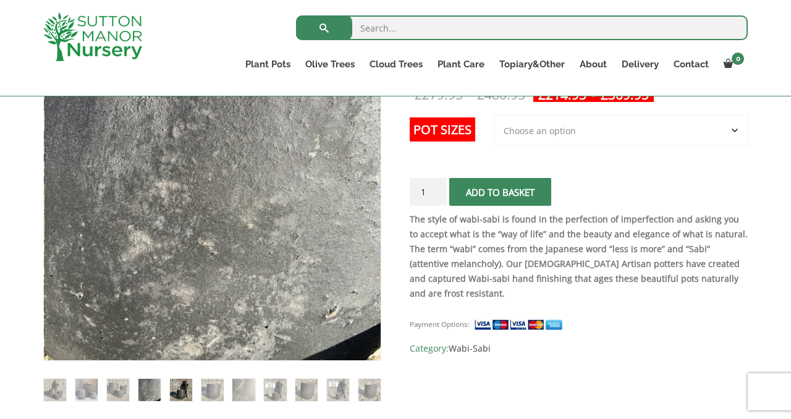
click at [175, 392] on img at bounding box center [181, 390] width 22 height 22
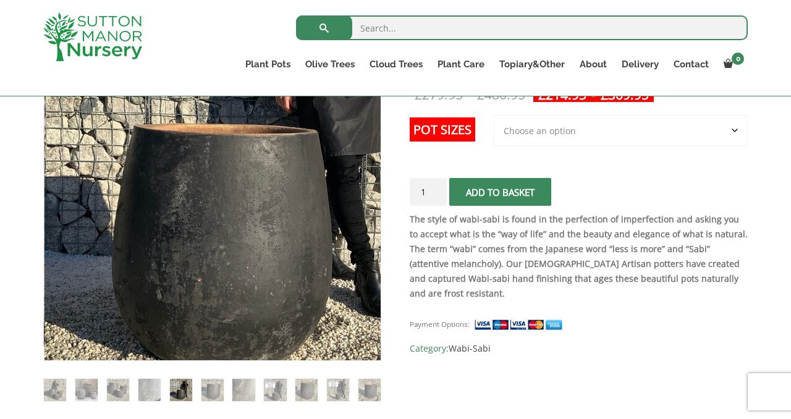
click at [185, 288] on img at bounding box center [230, 134] width 548 height 548
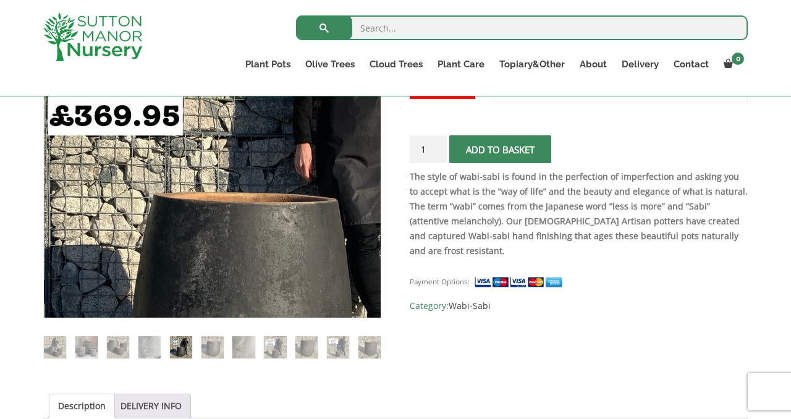
scroll to position [305, 0]
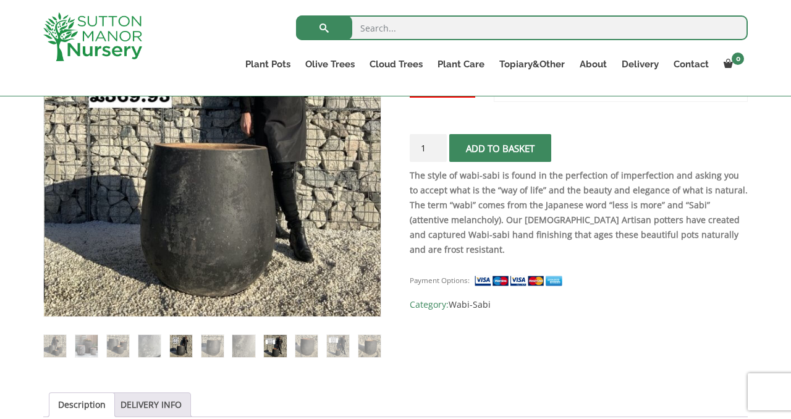
click at [277, 343] on img at bounding box center [275, 346] width 22 height 22
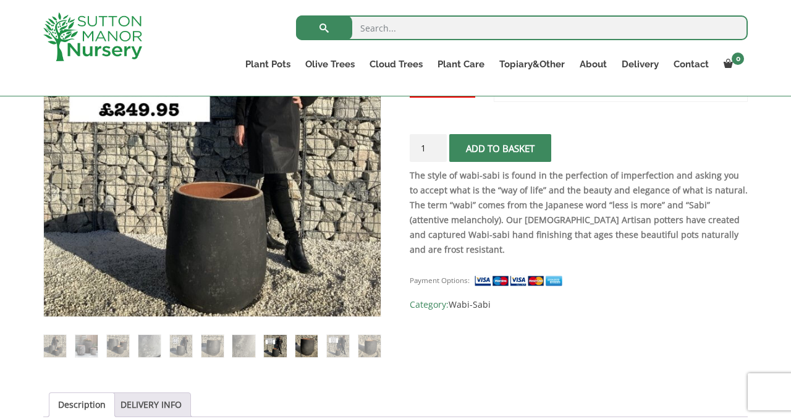
click at [308, 345] on img at bounding box center [306, 346] width 22 height 22
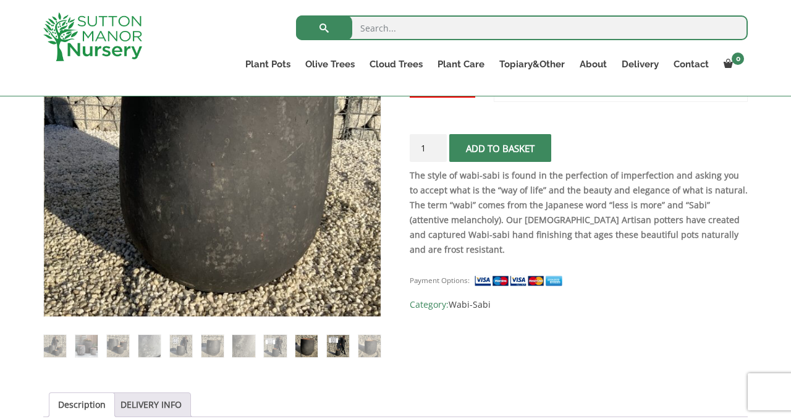
click at [340, 347] on img at bounding box center [338, 346] width 22 height 22
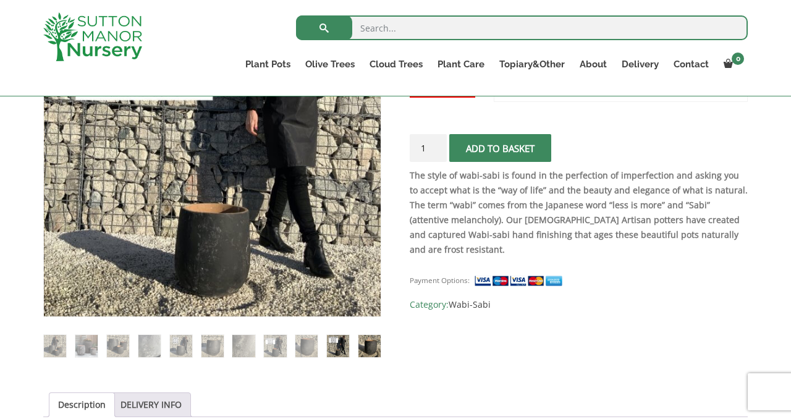
click at [371, 348] on img at bounding box center [369, 346] width 22 height 22
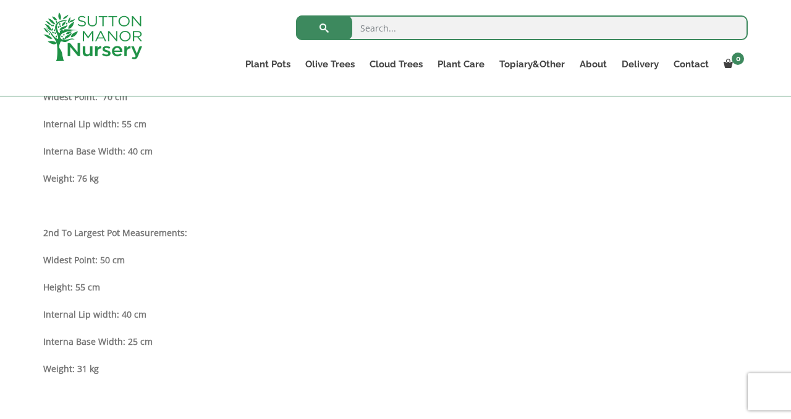
scroll to position [786, 0]
